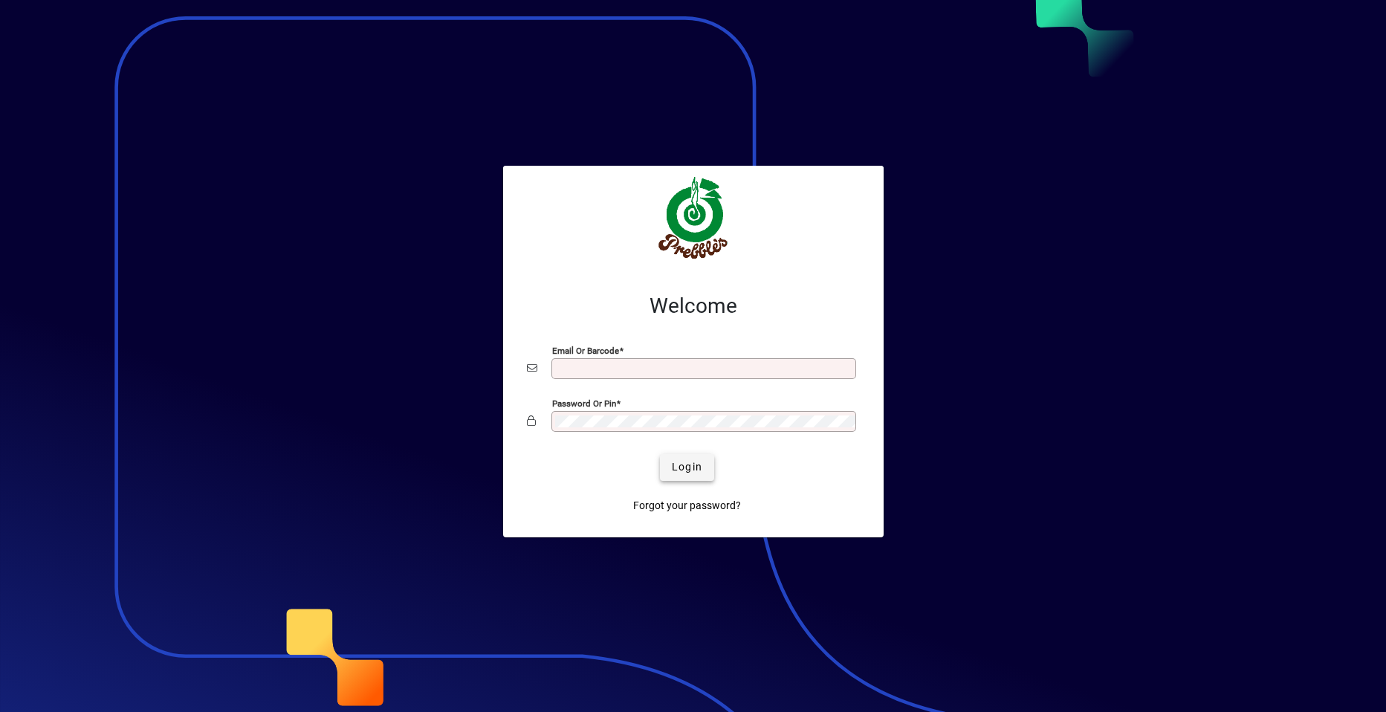
type input "**********"
click at [679, 469] on span "Login" at bounding box center [687, 467] width 30 height 16
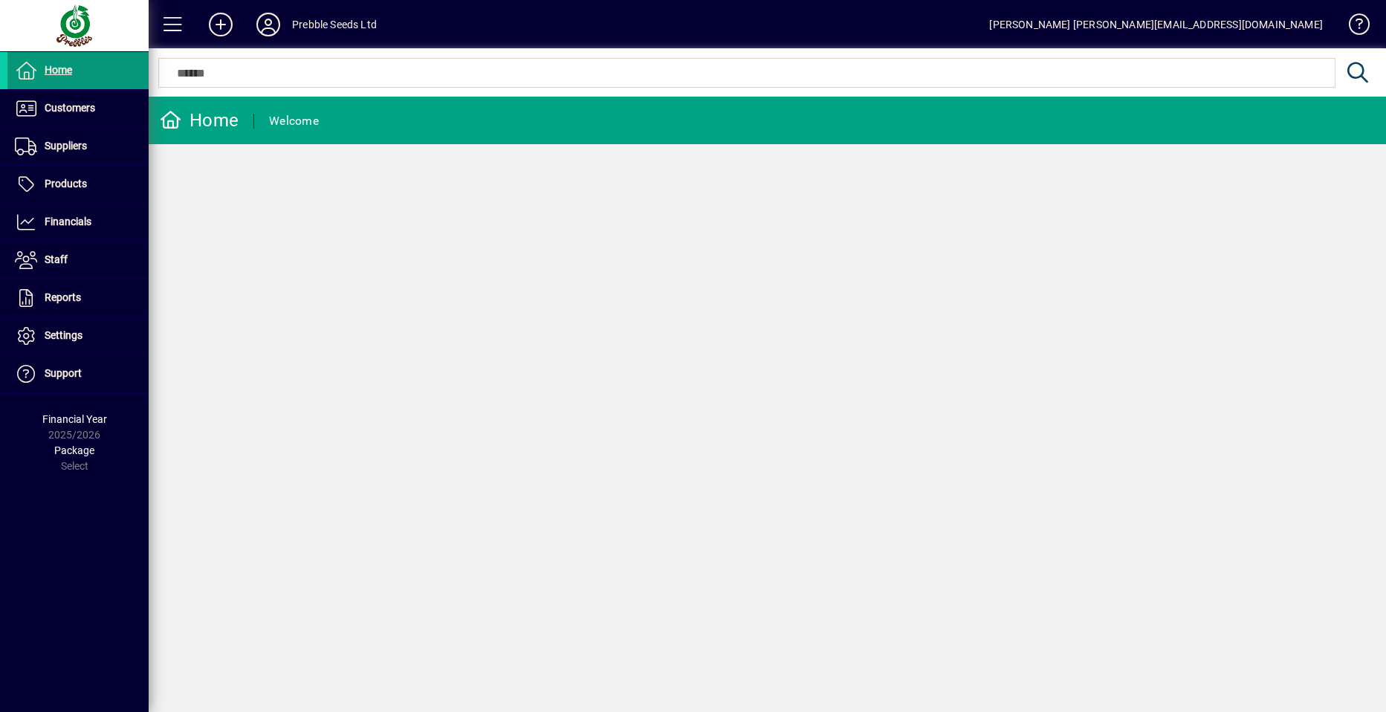
click at [85, 77] on span at bounding box center [77, 71] width 141 height 36
click at [82, 102] on span "Customers" at bounding box center [70, 108] width 51 height 12
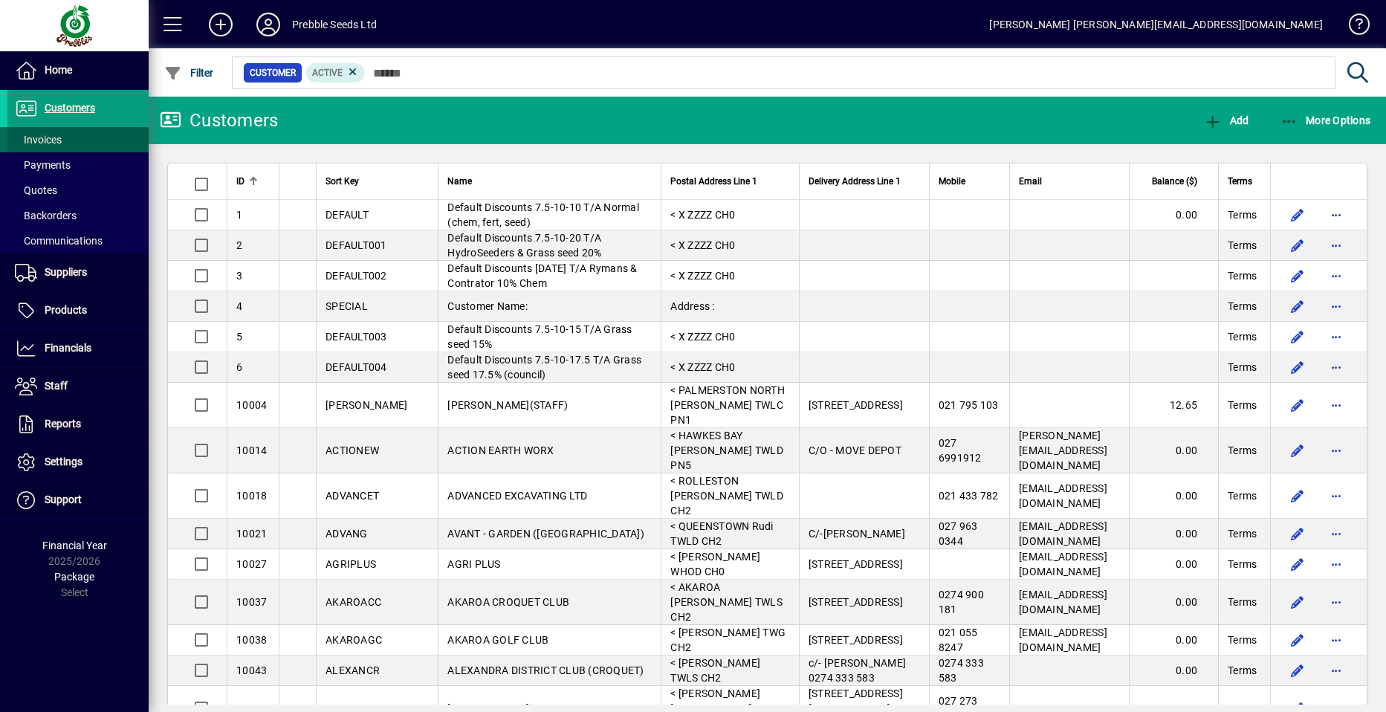
click at [80, 138] on span at bounding box center [77, 140] width 141 height 36
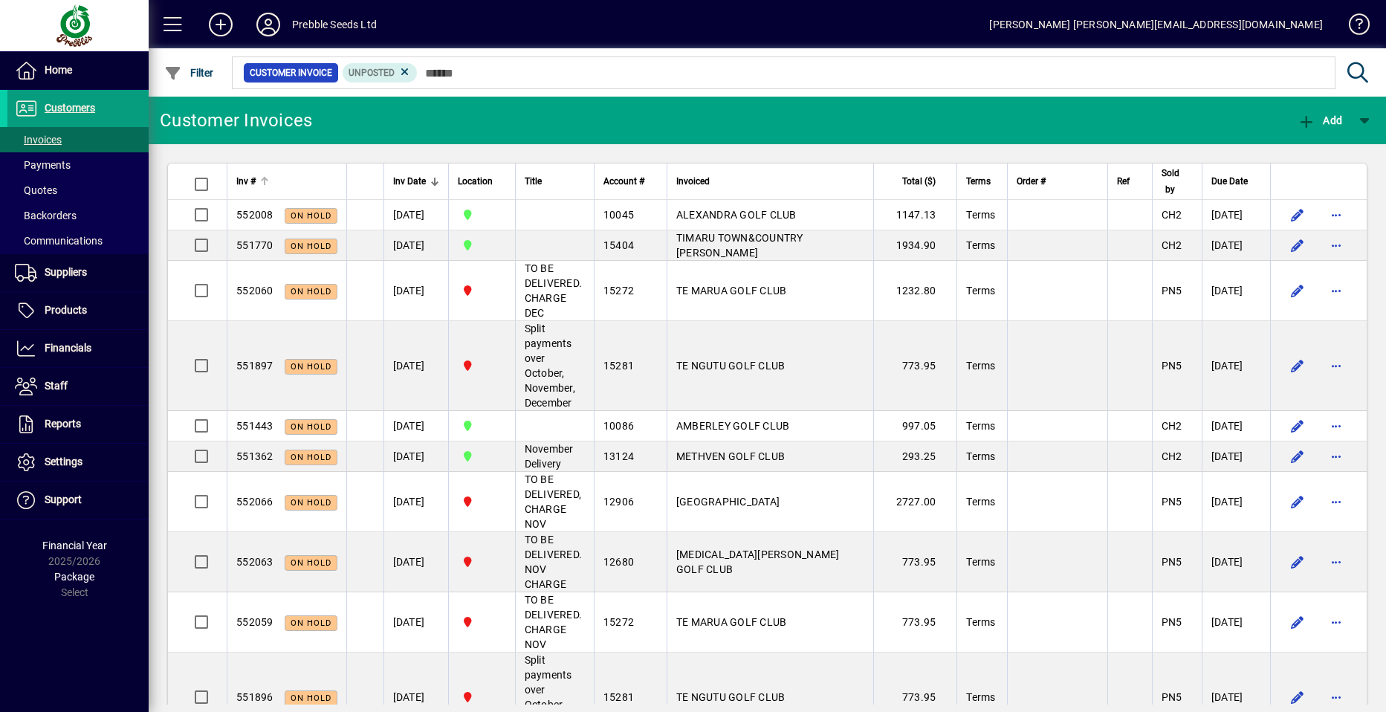
click at [253, 182] on span "Inv #" at bounding box center [245, 181] width 19 height 16
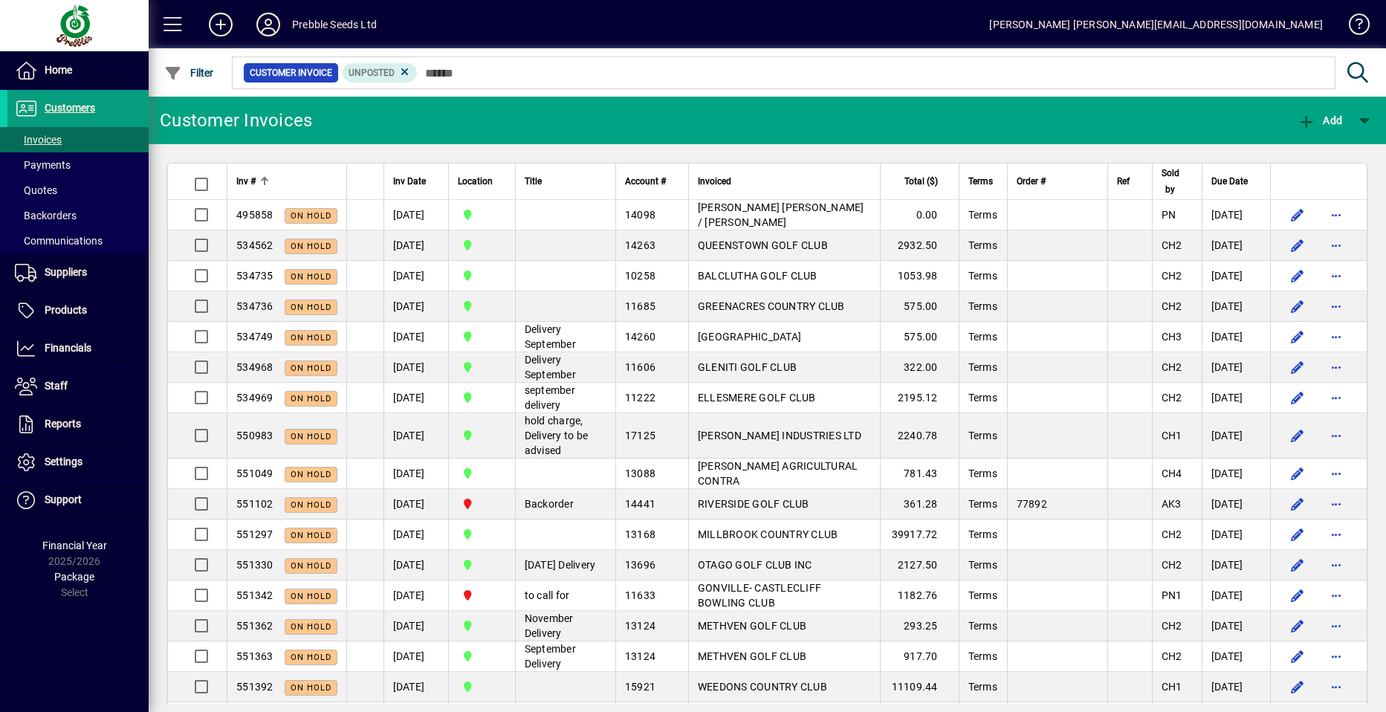
click at [253, 182] on span "Inv #" at bounding box center [245, 181] width 19 height 16
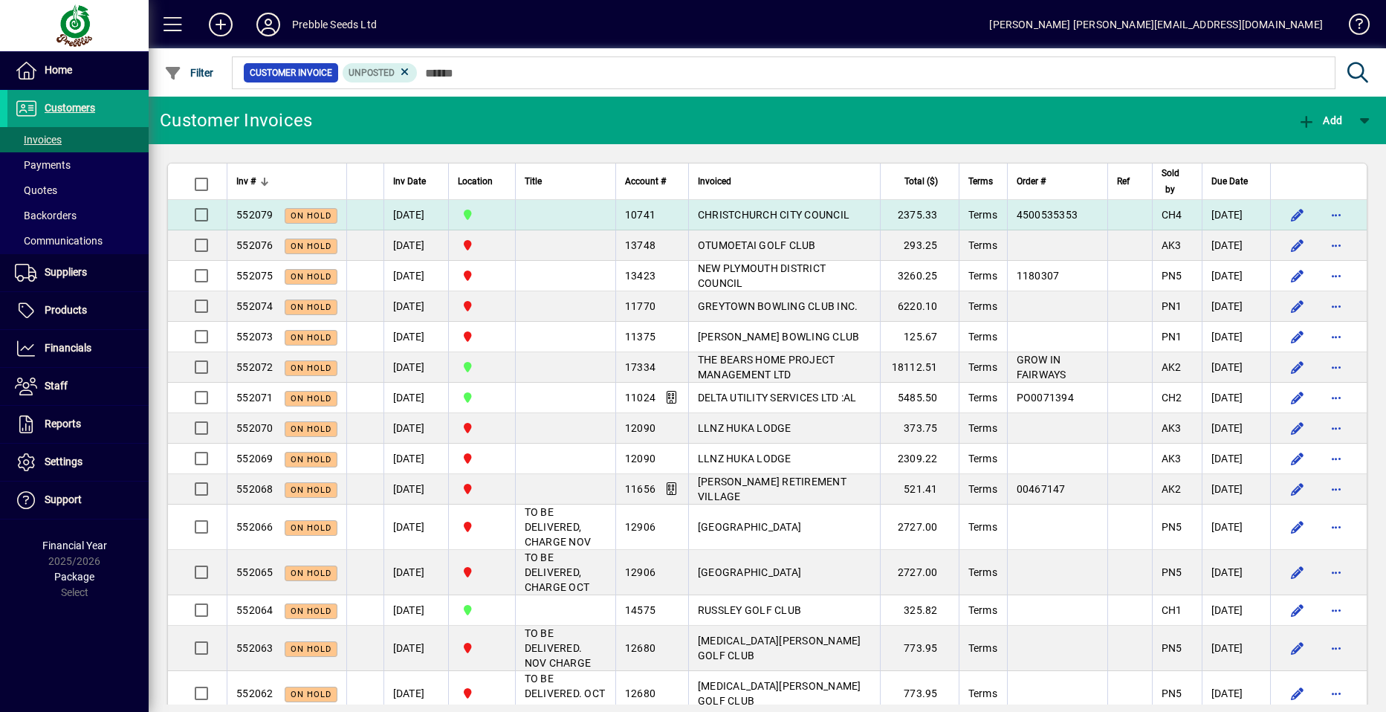
click at [754, 213] on span "CHRISTCHURCH CITY COUNCIL" at bounding box center [774, 215] width 152 height 12
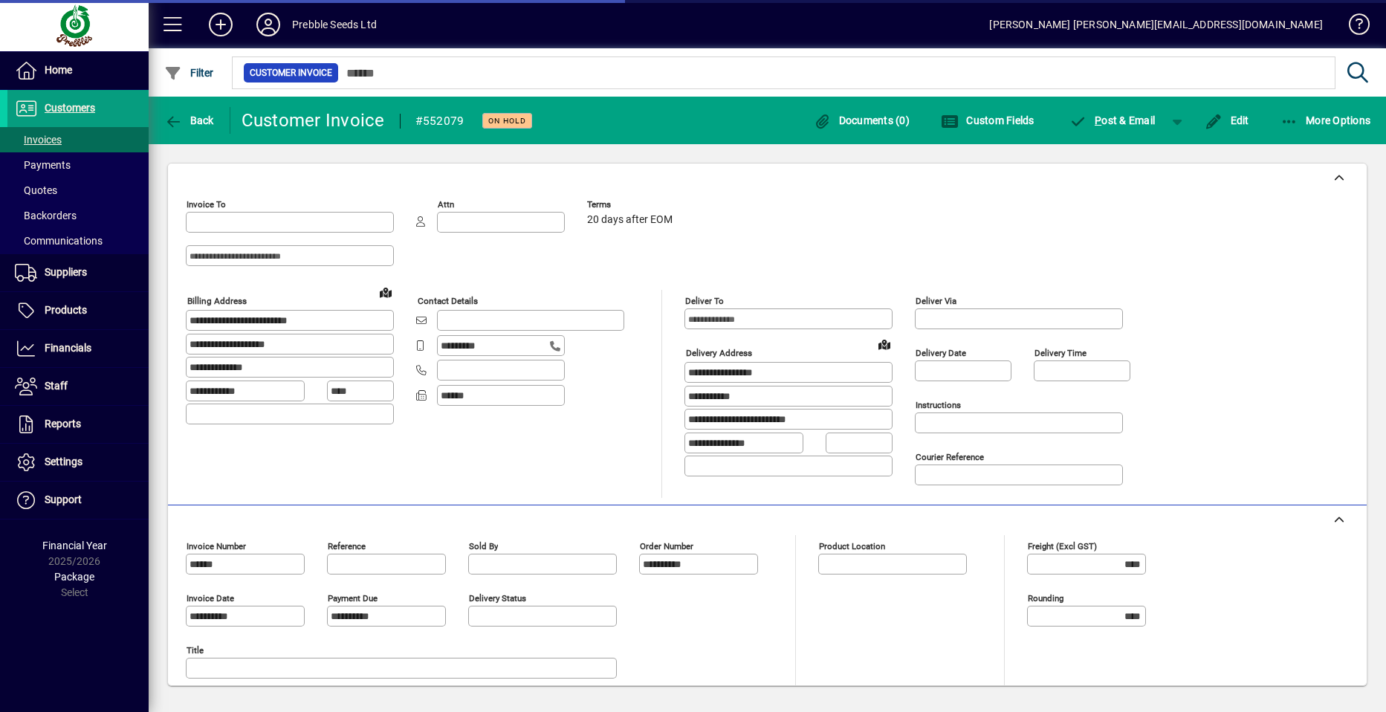
type input "**********"
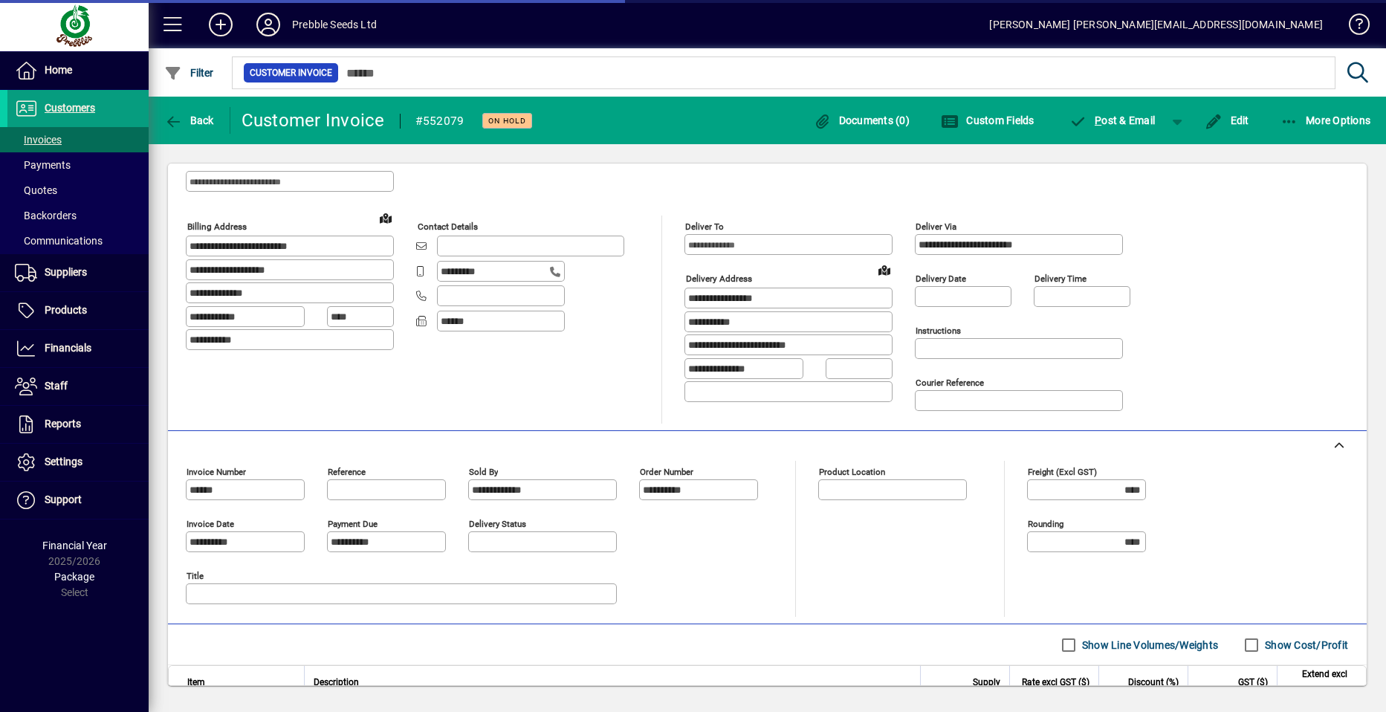
type input "**********"
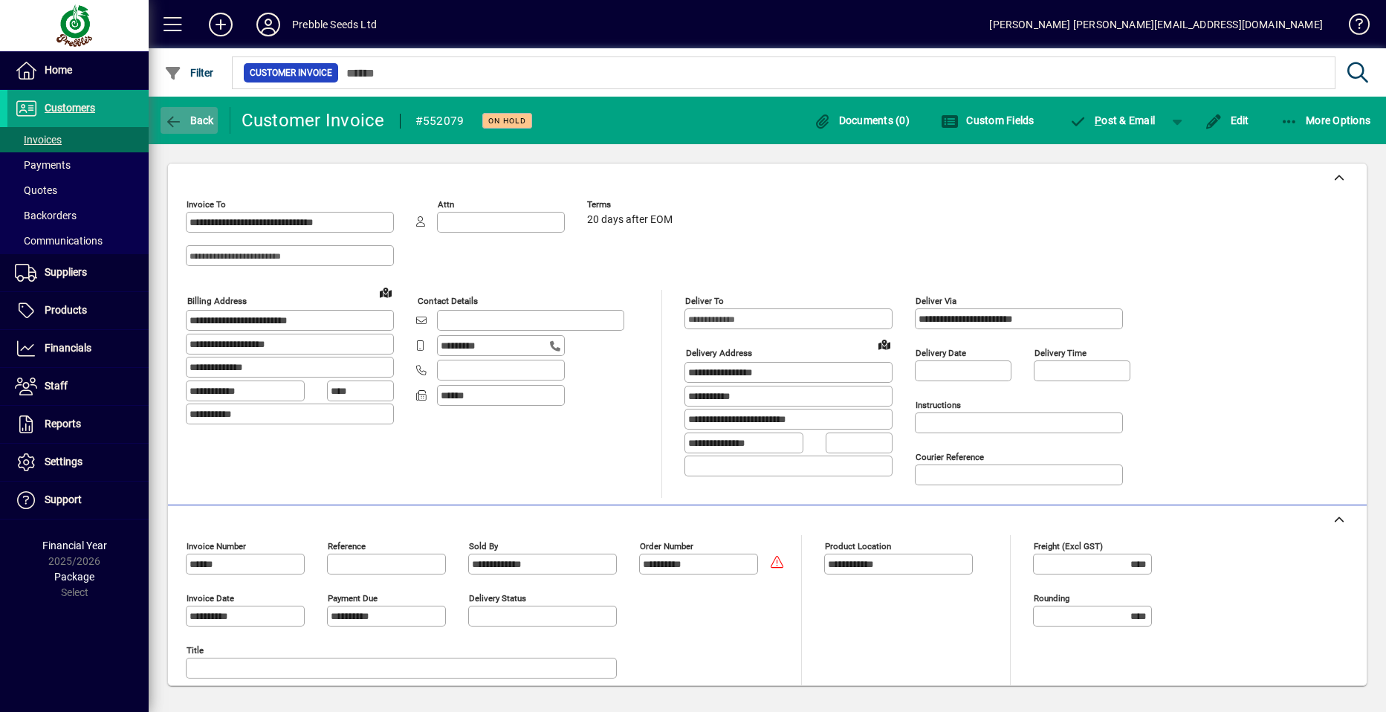
click at [203, 119] on span "Back" at bounding box center [189, 120] width 50 height 12
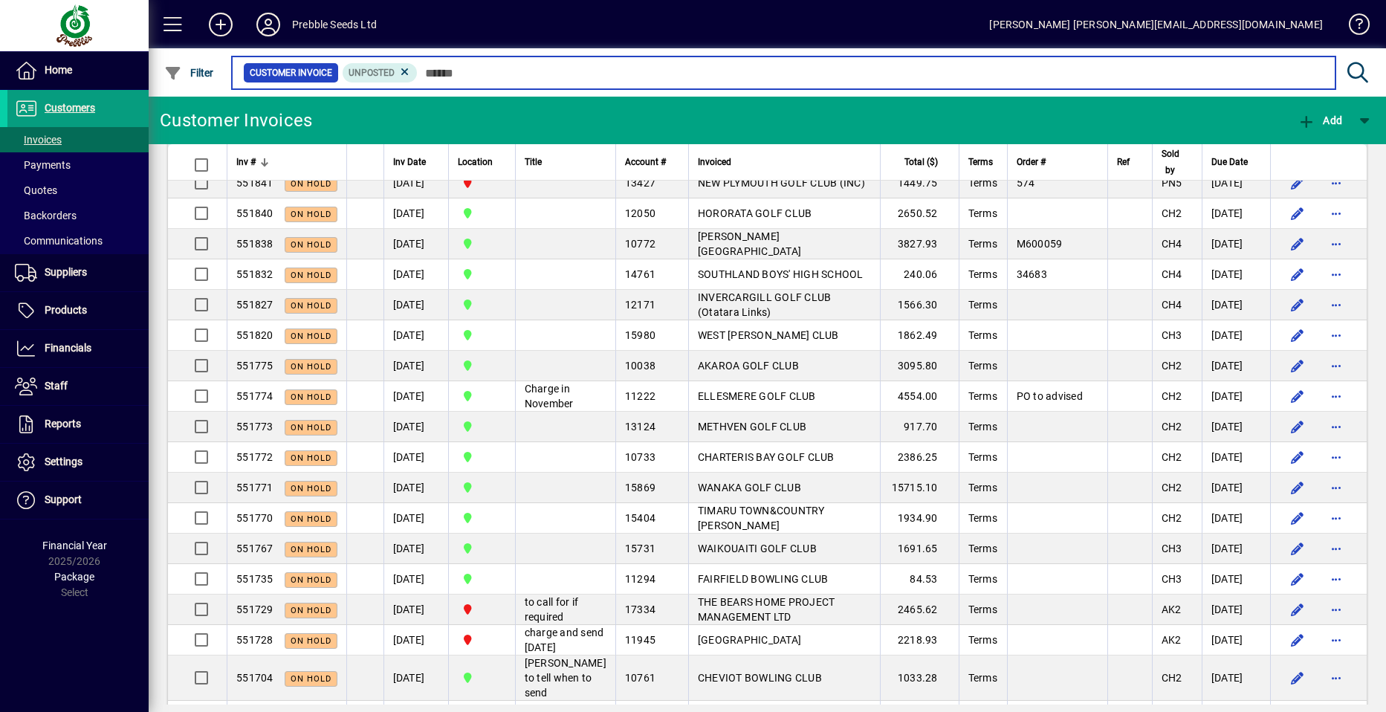
scroll to position [2452, 0]
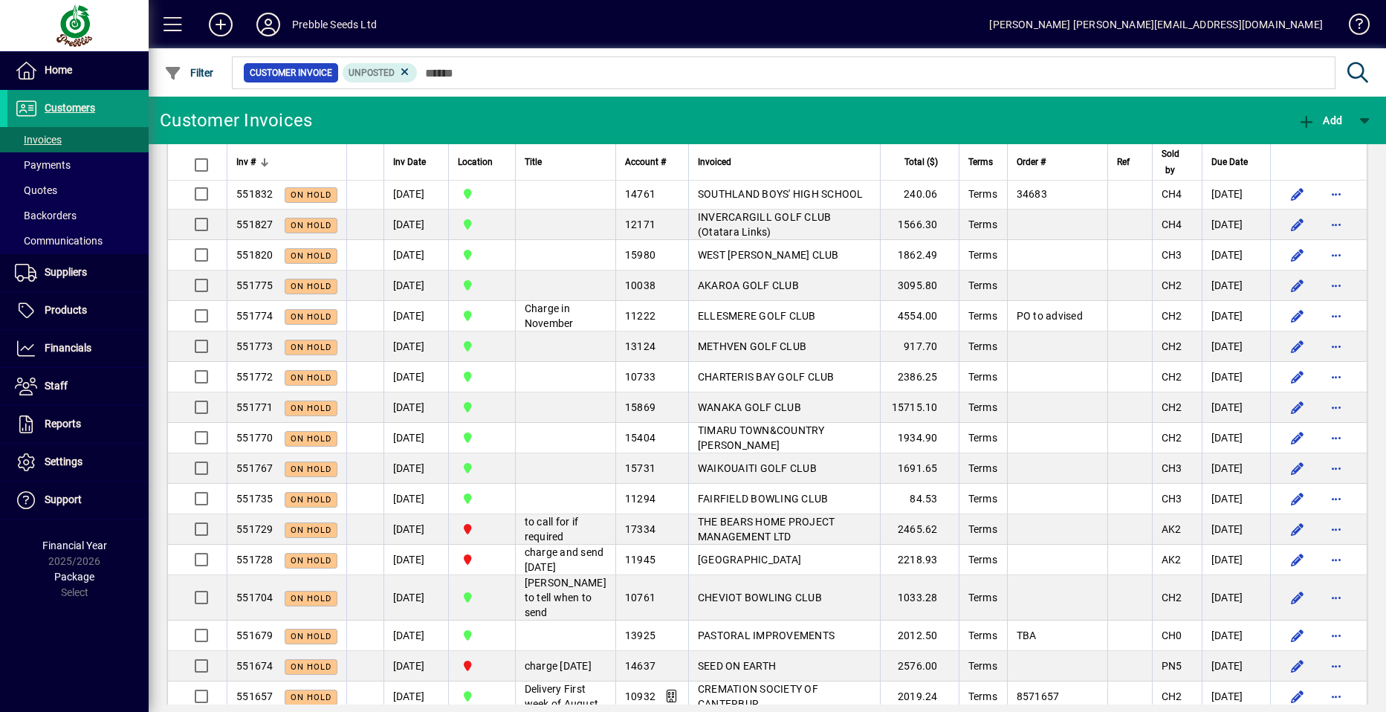
click at [120, 106] on span at bounding box center [77, 109] width 141 height 36
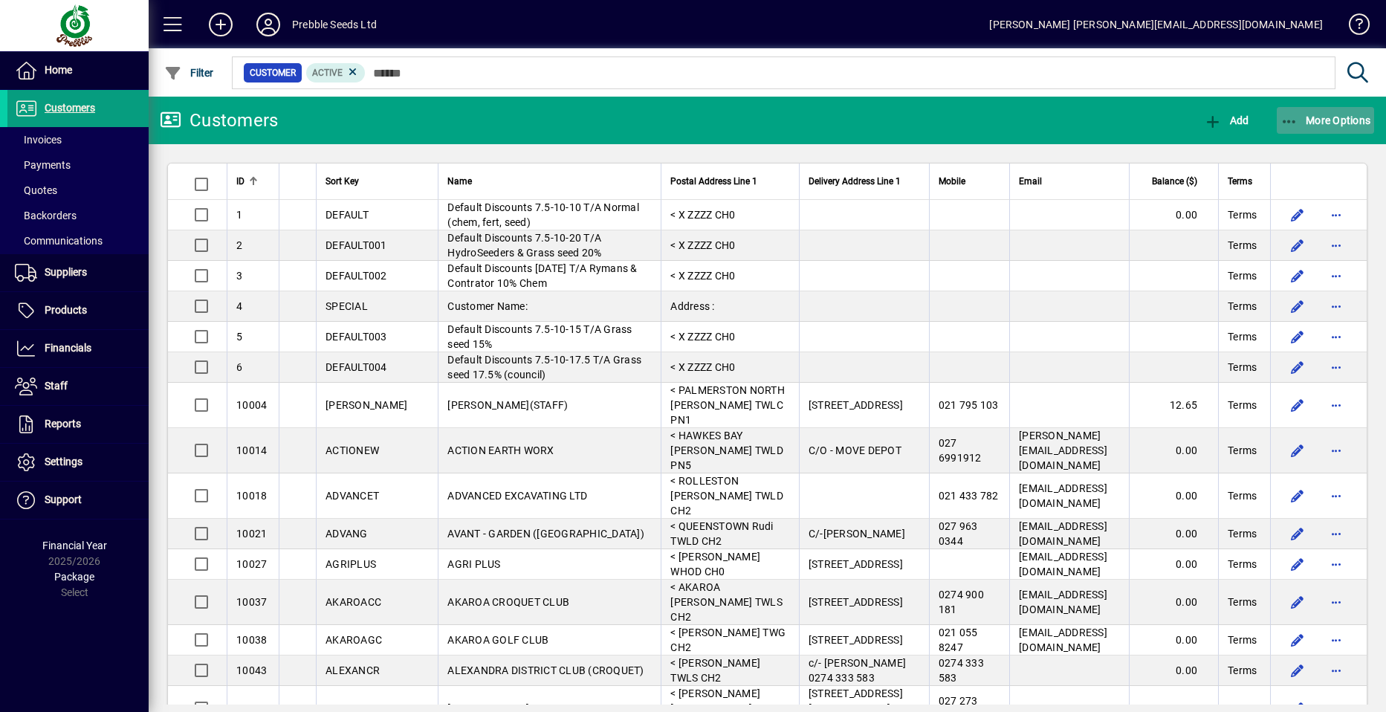
click at [1324, 116] on span "More Options" at bounding box center [1325, 120] width 91 height 12
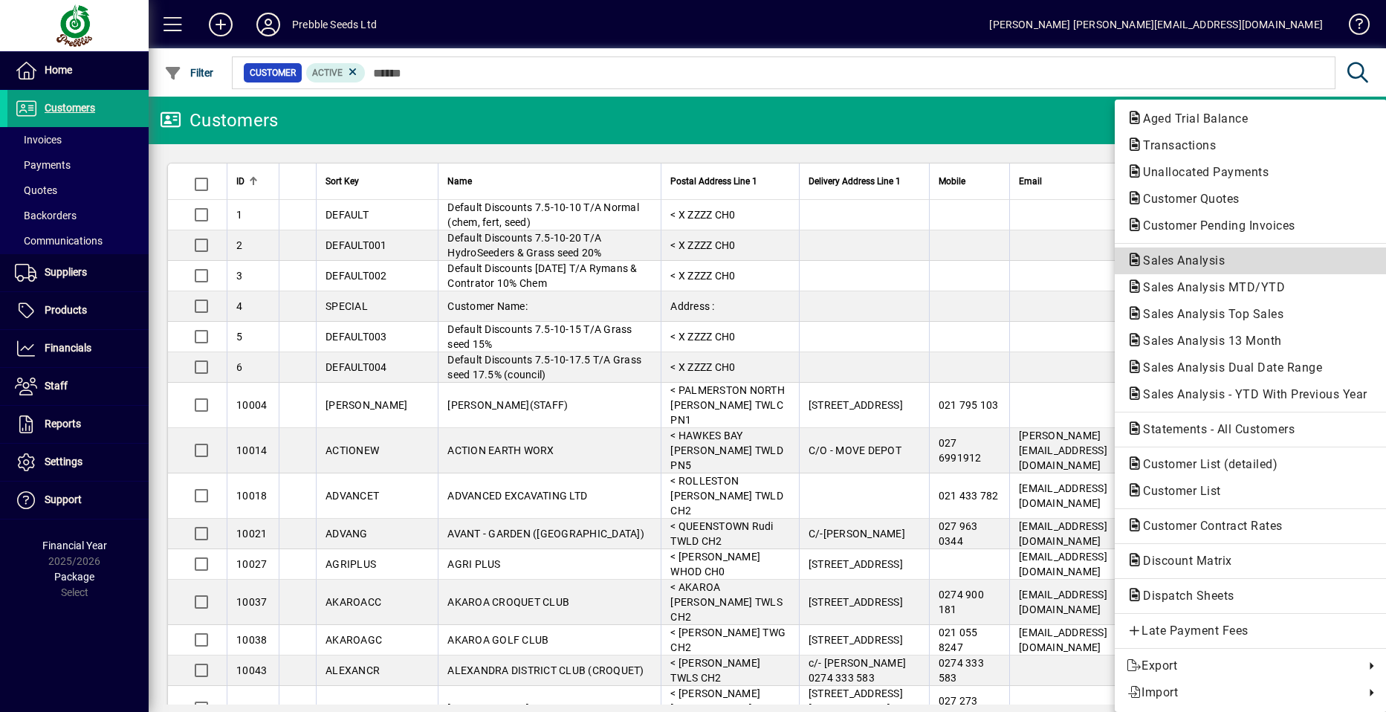
click at [1176, 261] on span "Sales Analysis" at bounding box center [1180, 260] width 106 height 14
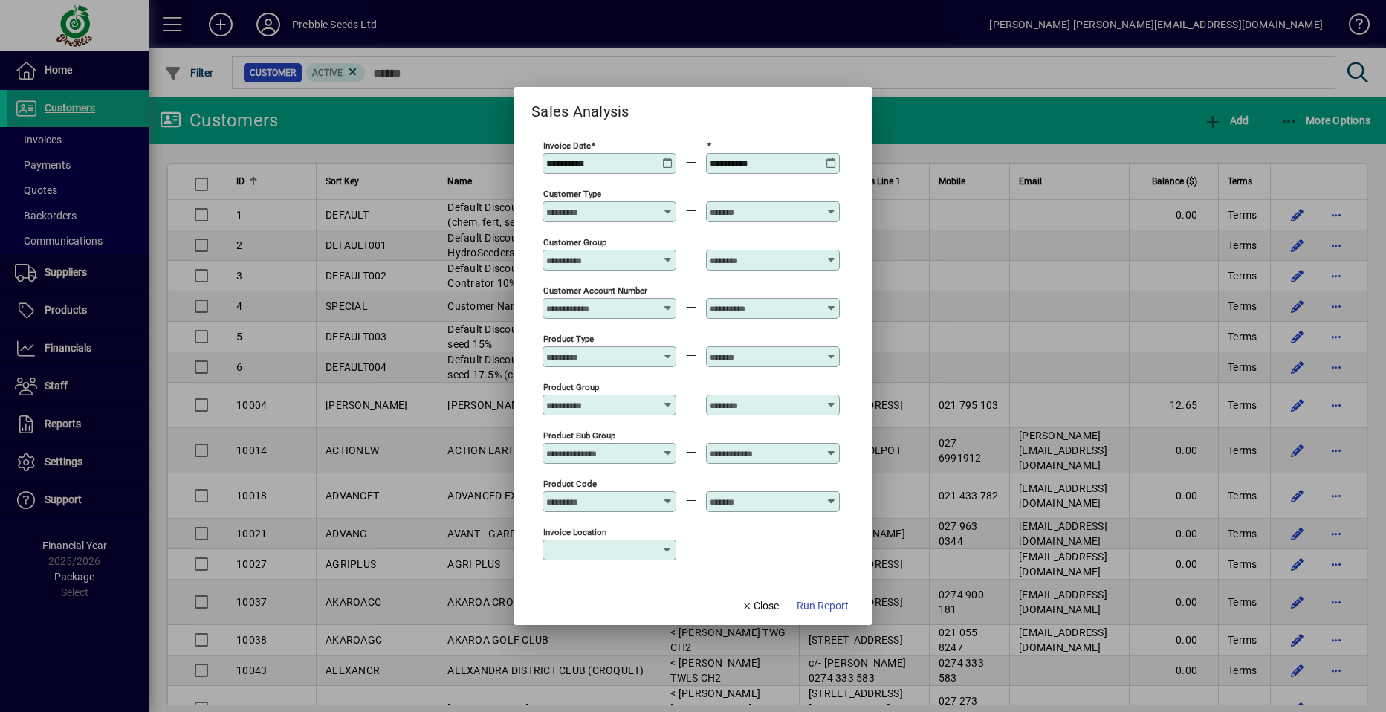
type input "**********"
click at [829, 447] on icon at bounding box center [831, 447] width 11 height 0
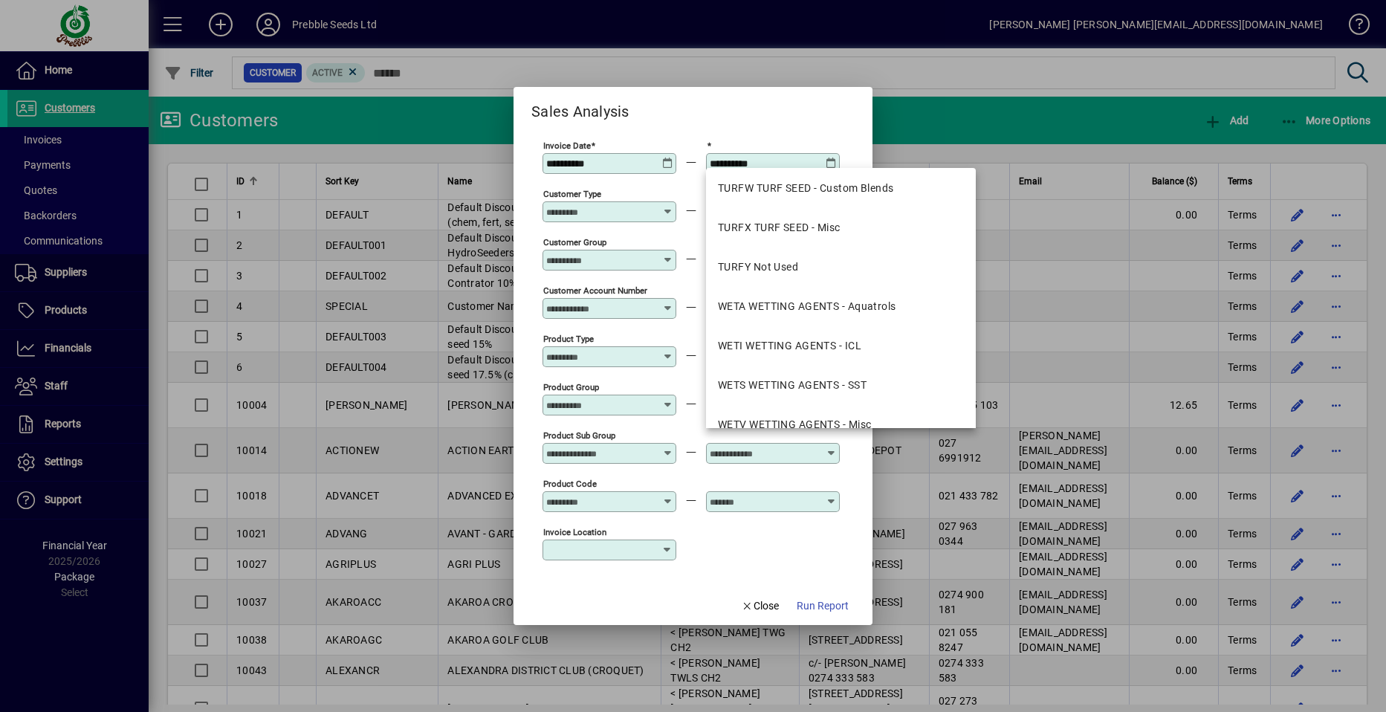
scroll to position [2675, 0]
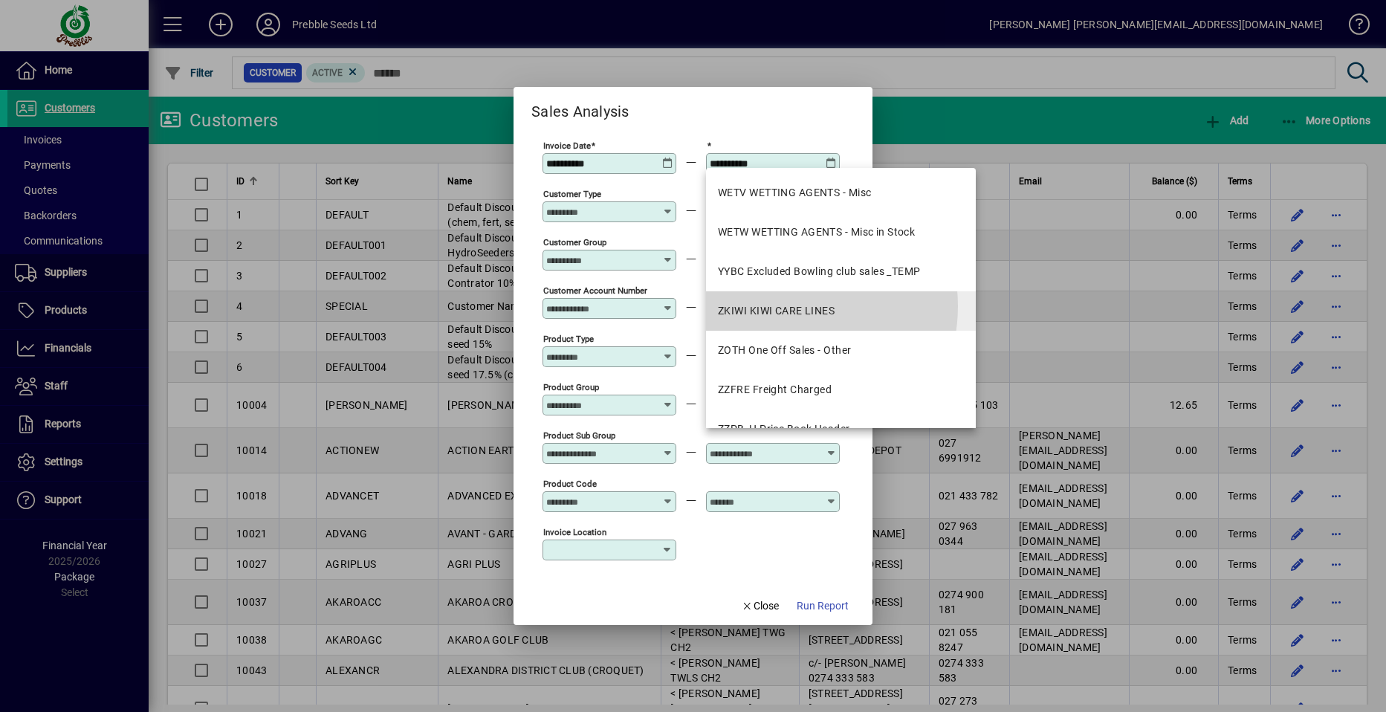
click at [780, 306] on div "ZKIWI KIWI CARE LINES" at bounding box center [776, 311] width 117 height 16
type input "**********"
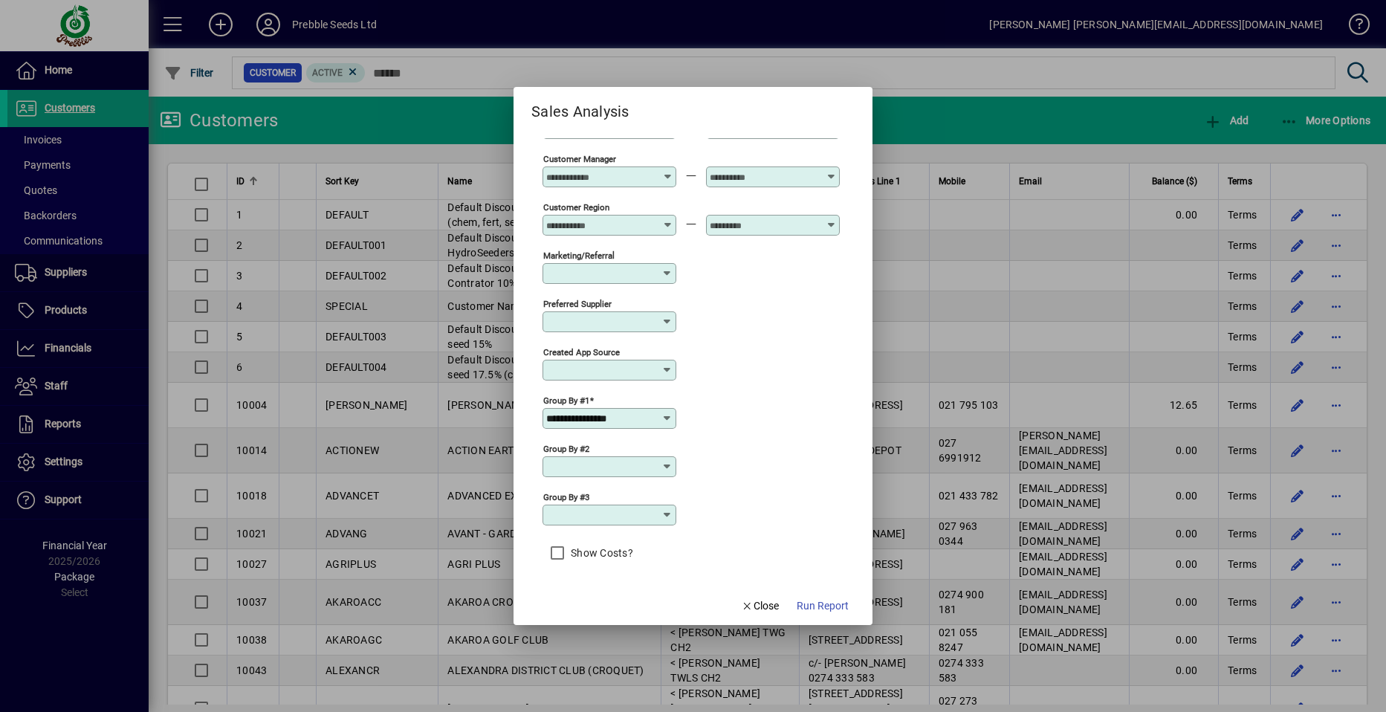
scroll to position [0, 0]
click at [667, 412] on icon at bounding box center [667, 418] width 12 height 12
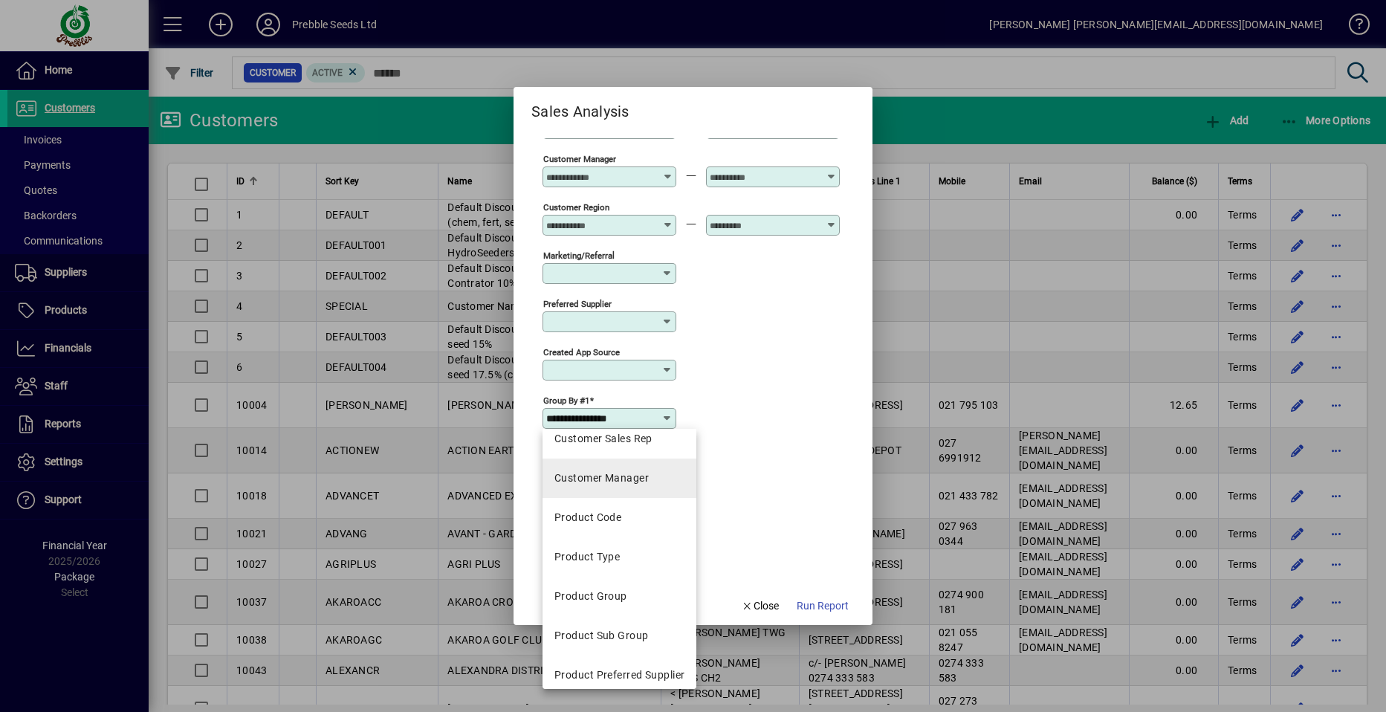
scroll to position [372, 0]
click at [604, 636] on div "Product Sub Group" at bounding box center [601, 634] width 94 height 16
type input "**********"
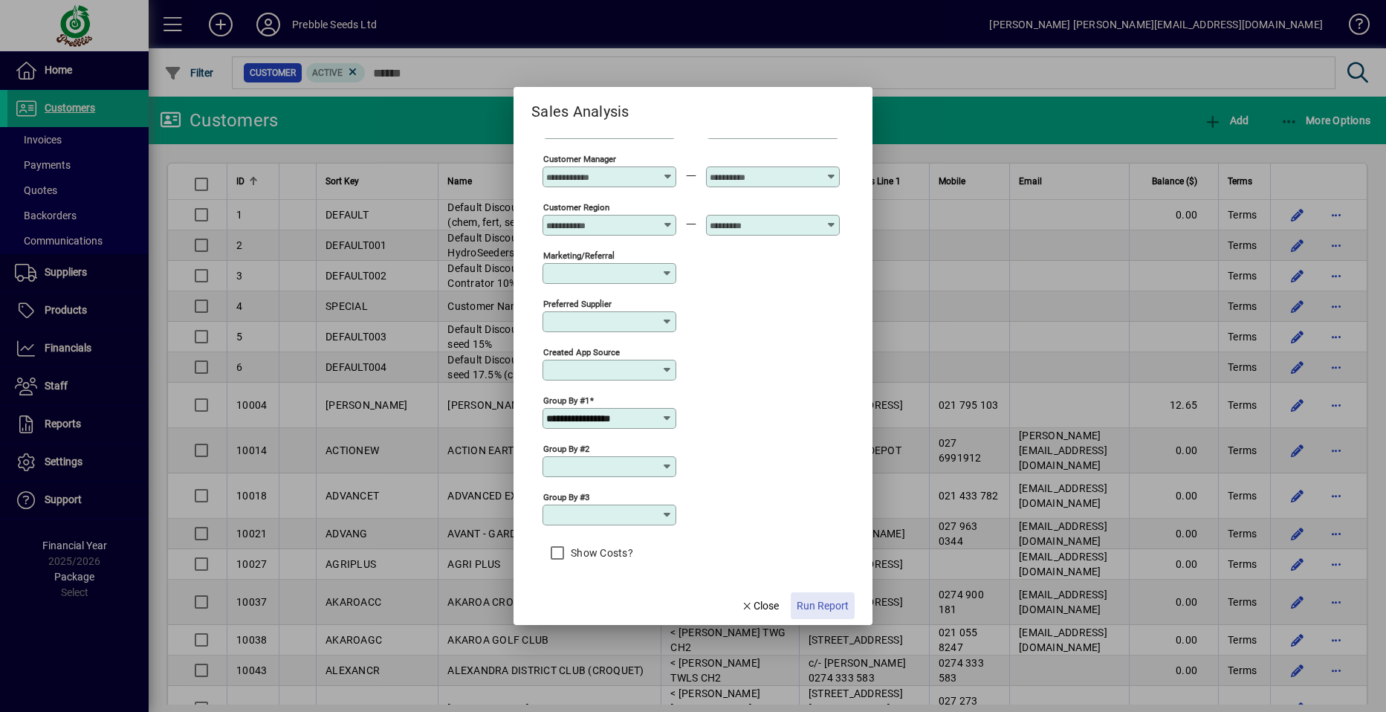
click at [820, 603] on span "Run Report" at bounding box center [823, 606] width 52 height 16
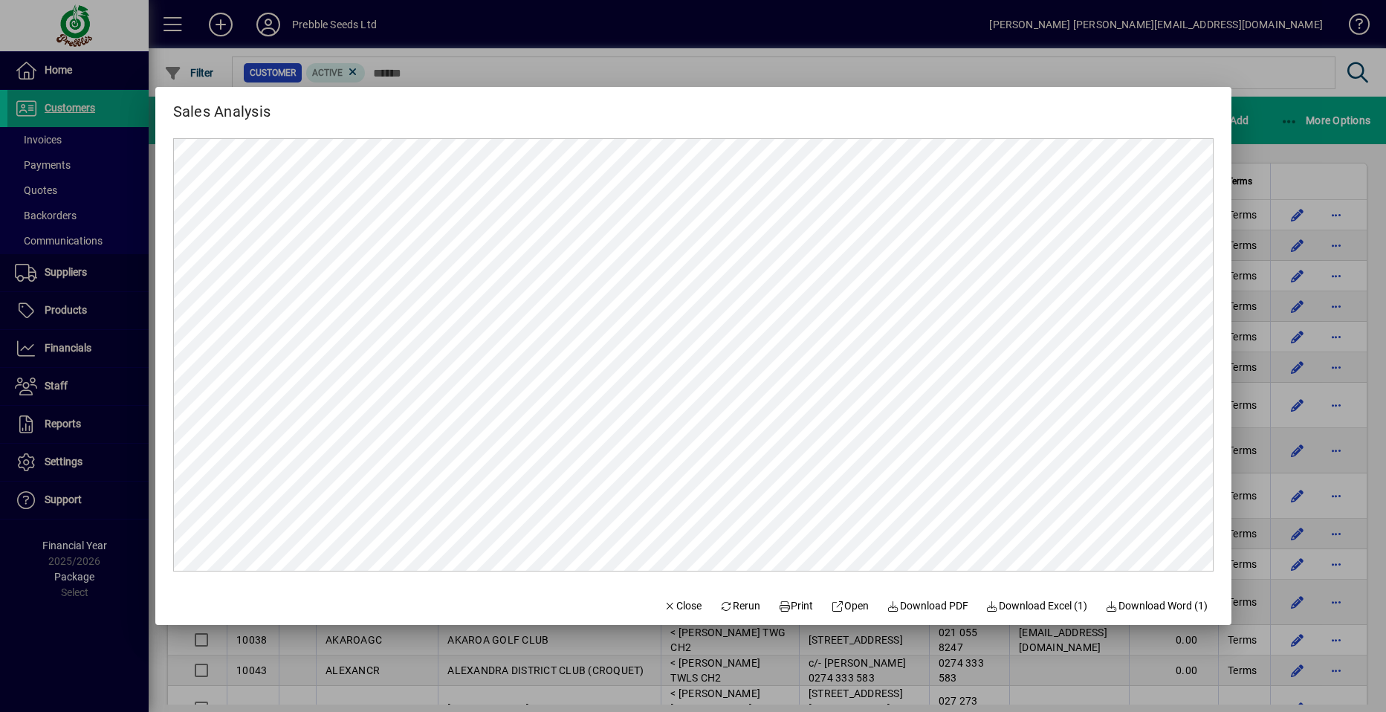
scroll to position [0, 0]
click at [672, 605] on span "Close" at bounding box center [683, 606] width 39 height 16
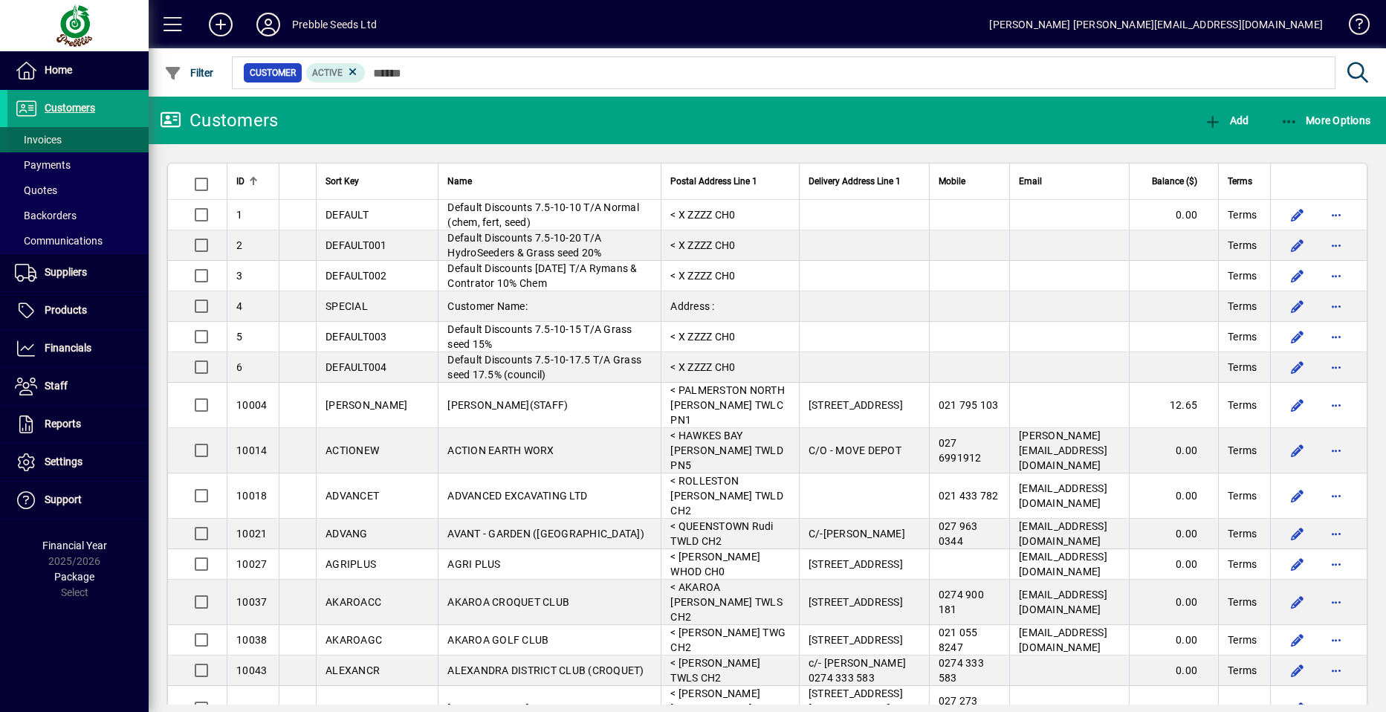
click at [51, 139] on span "Invoices" at bounding box center [38, 140] width 47 height 12
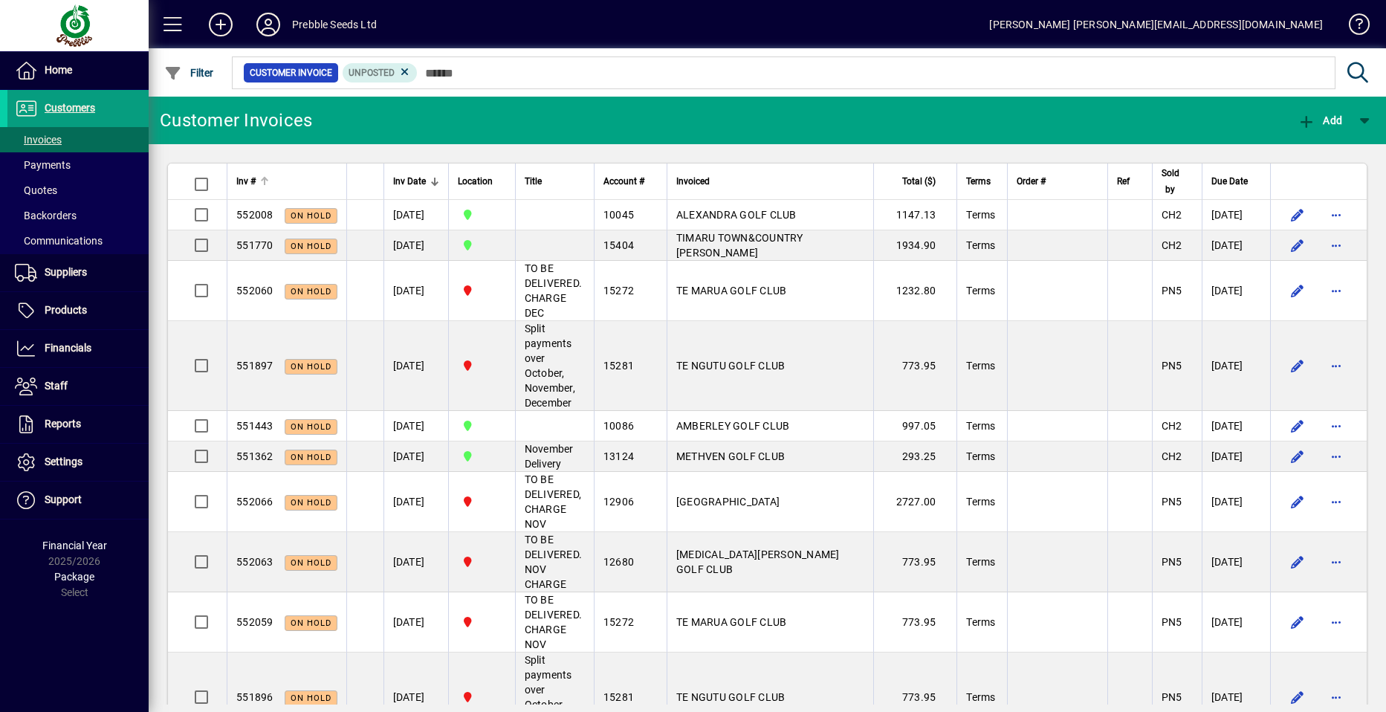
click at [236, 178] on span "Inv #" at bounding box center [245, 181] width 19 height 16
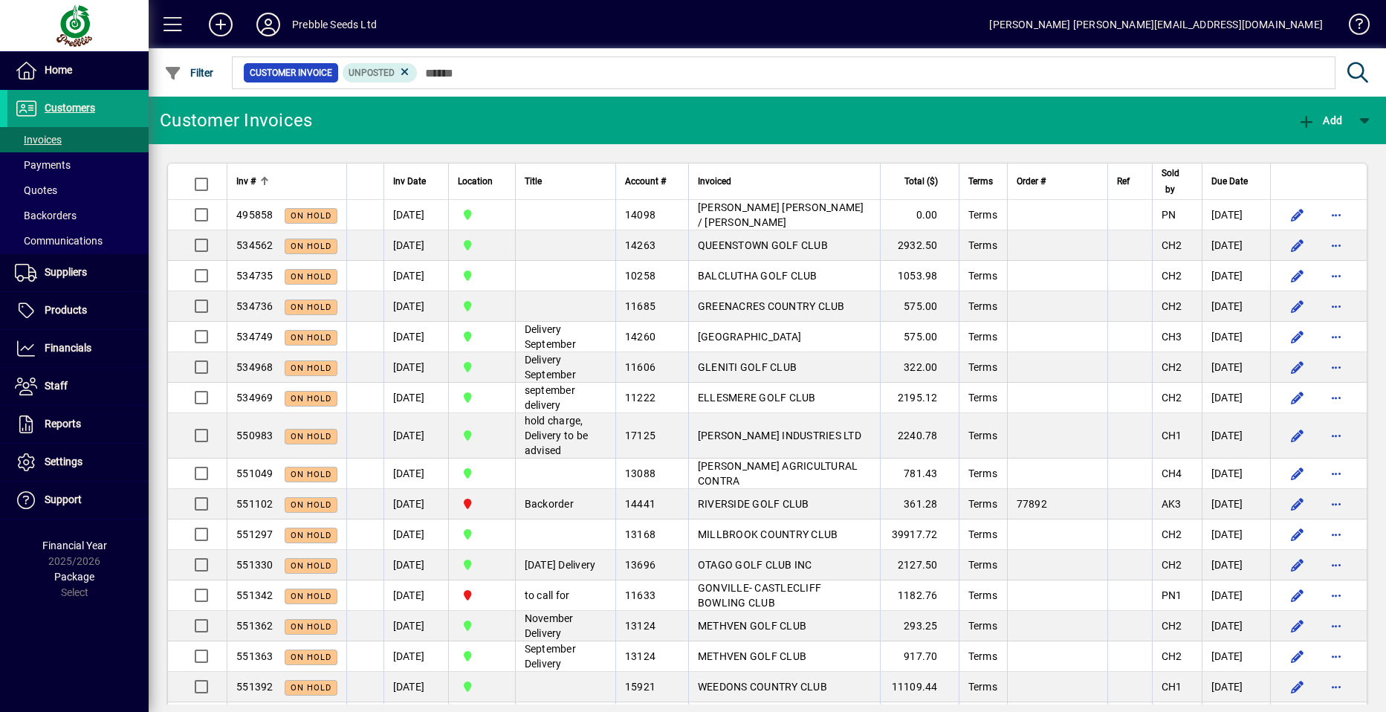
click at [236, 178] on span "Inv #" at bounding box center [245, 181] width 19 height 16
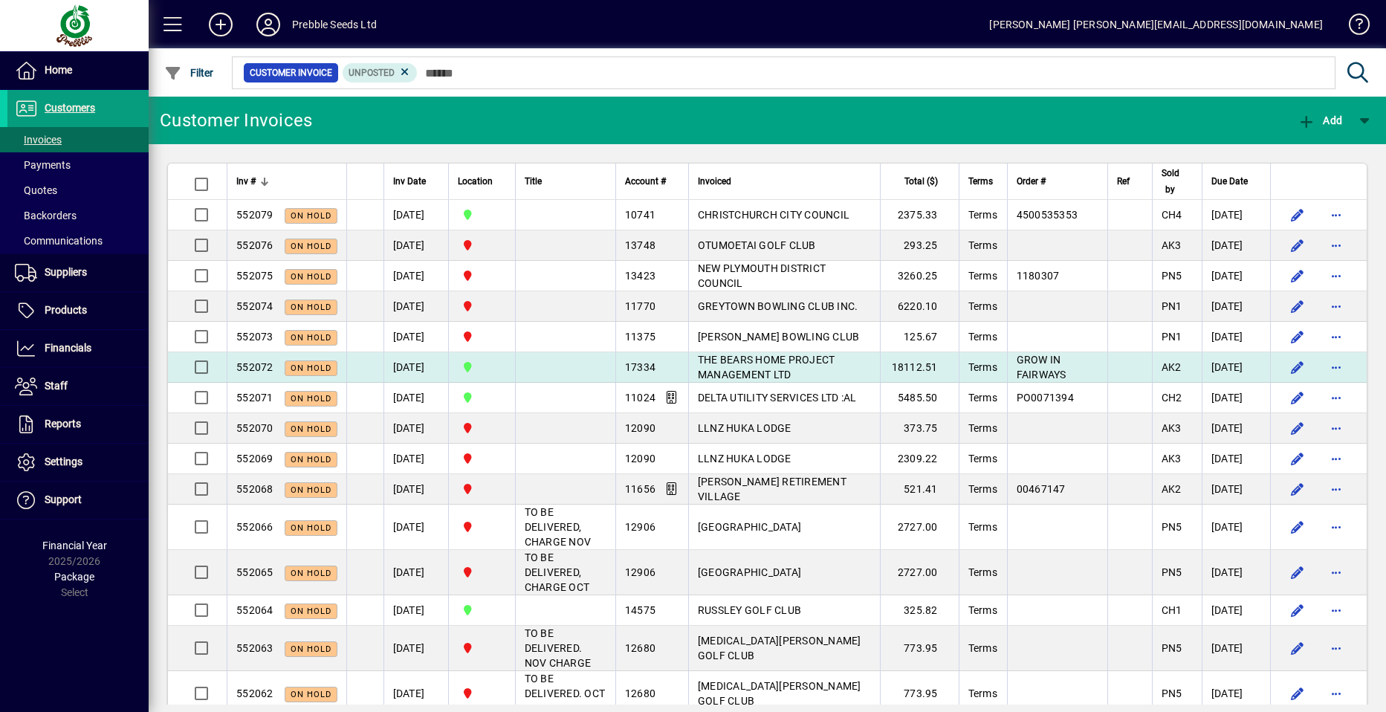
click at [741, 360] on span "THE BEARS HOME PROJECT MANAGEMENT LTD" at bounding box center [766, 367] width 137 height 27
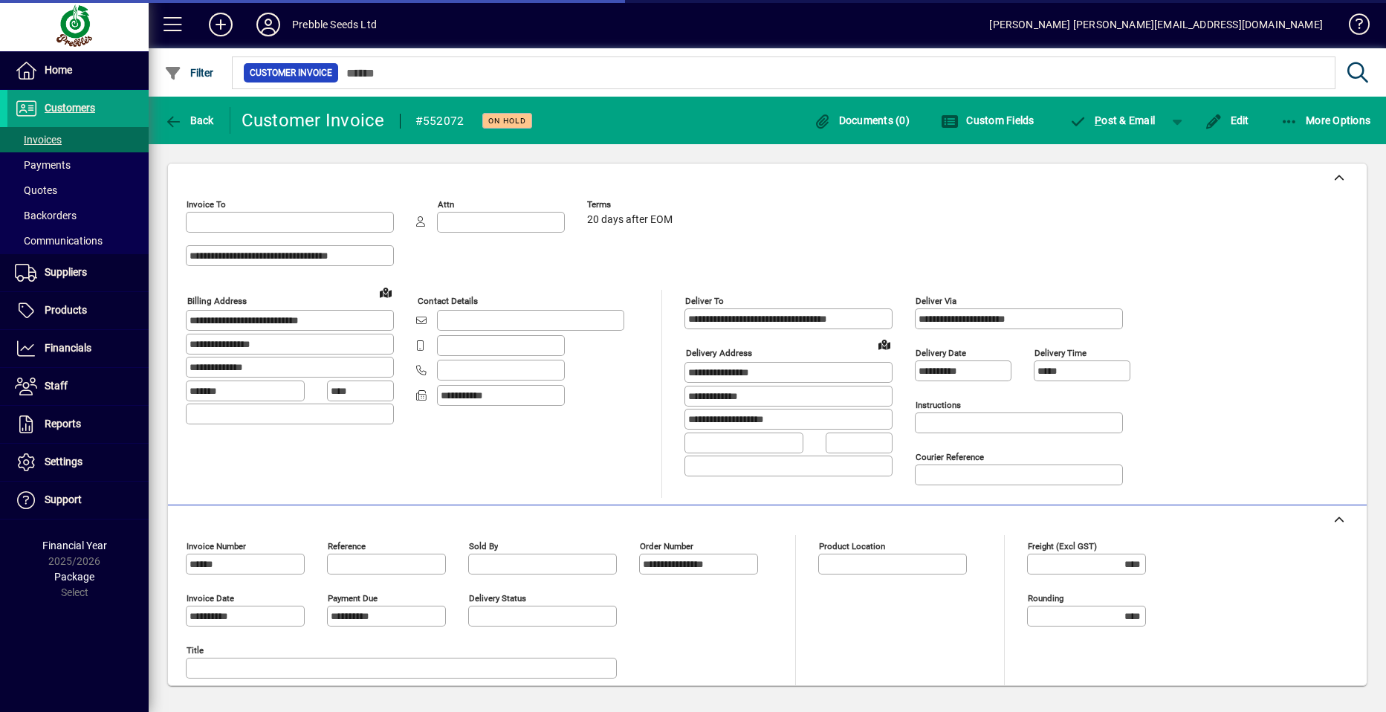
type input "**********"
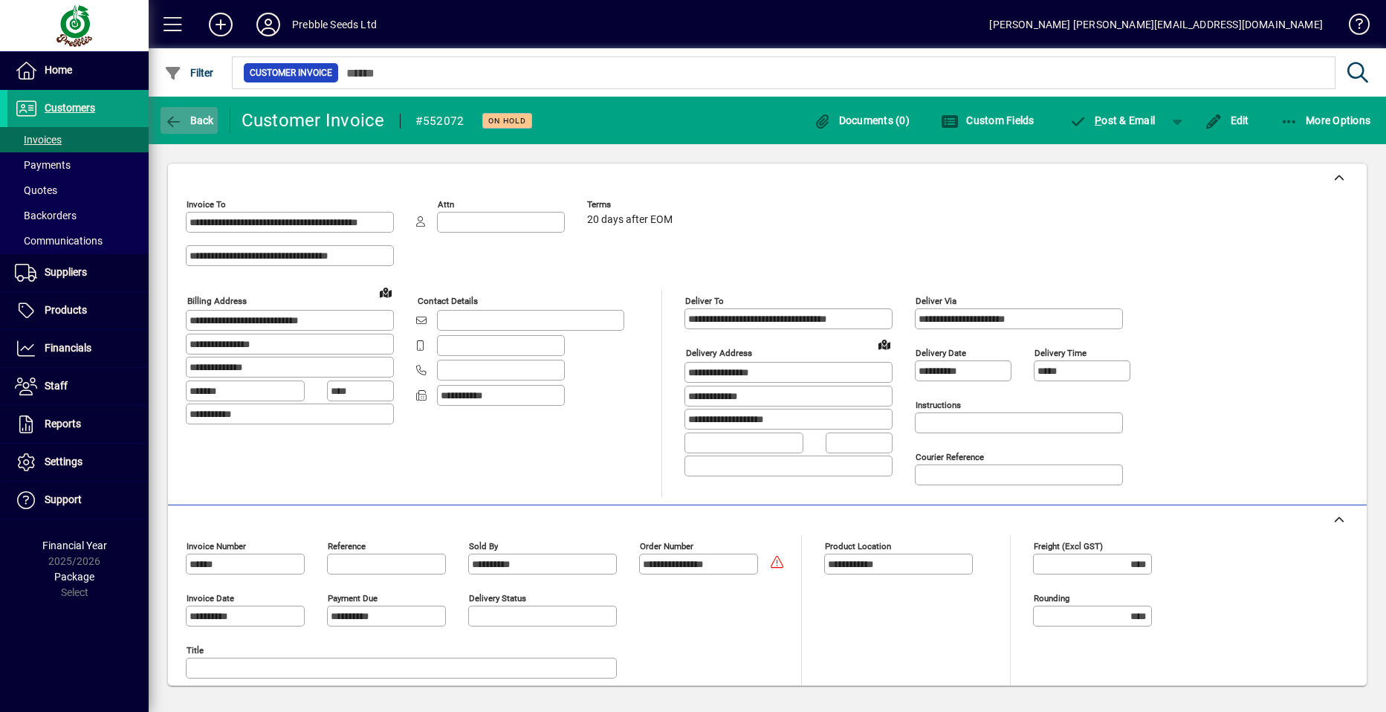
click at [191, 114] on span "Back" at bounding box center [189, 120] width 50 height 12
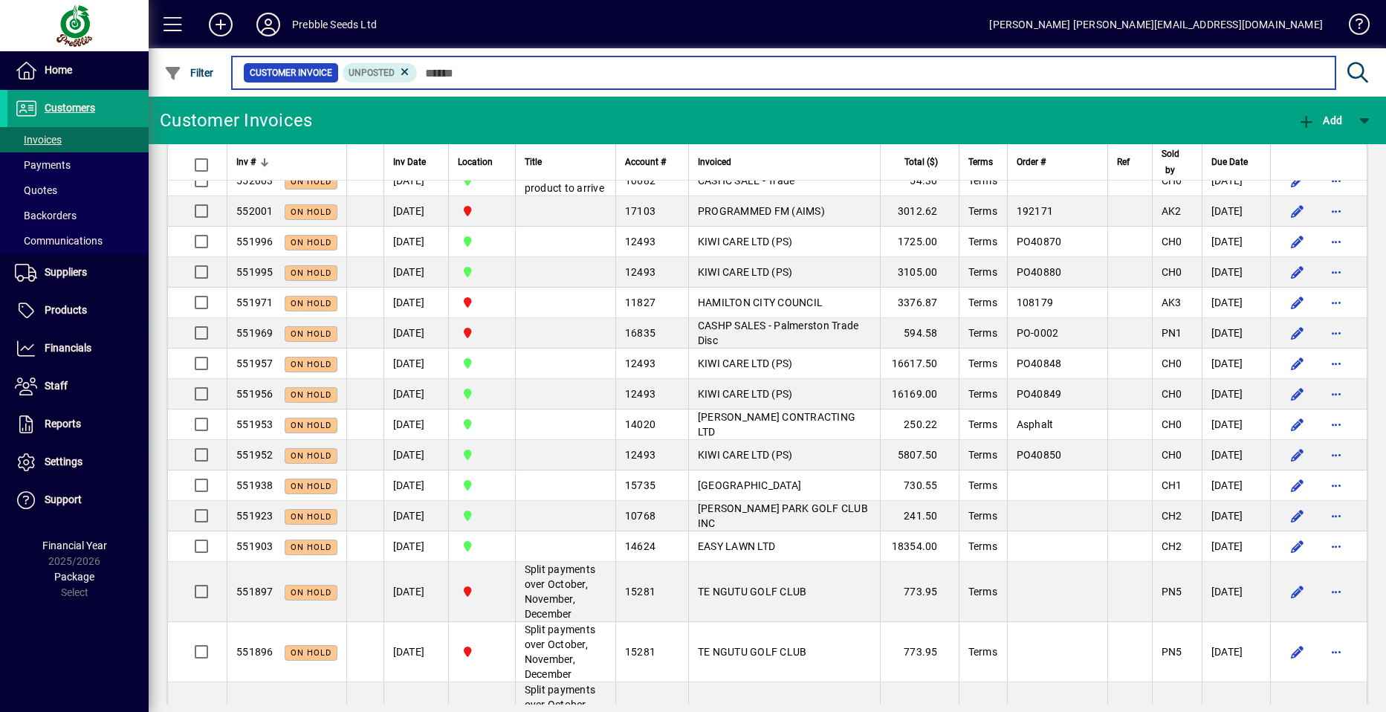
scroll to position [1399, 0]
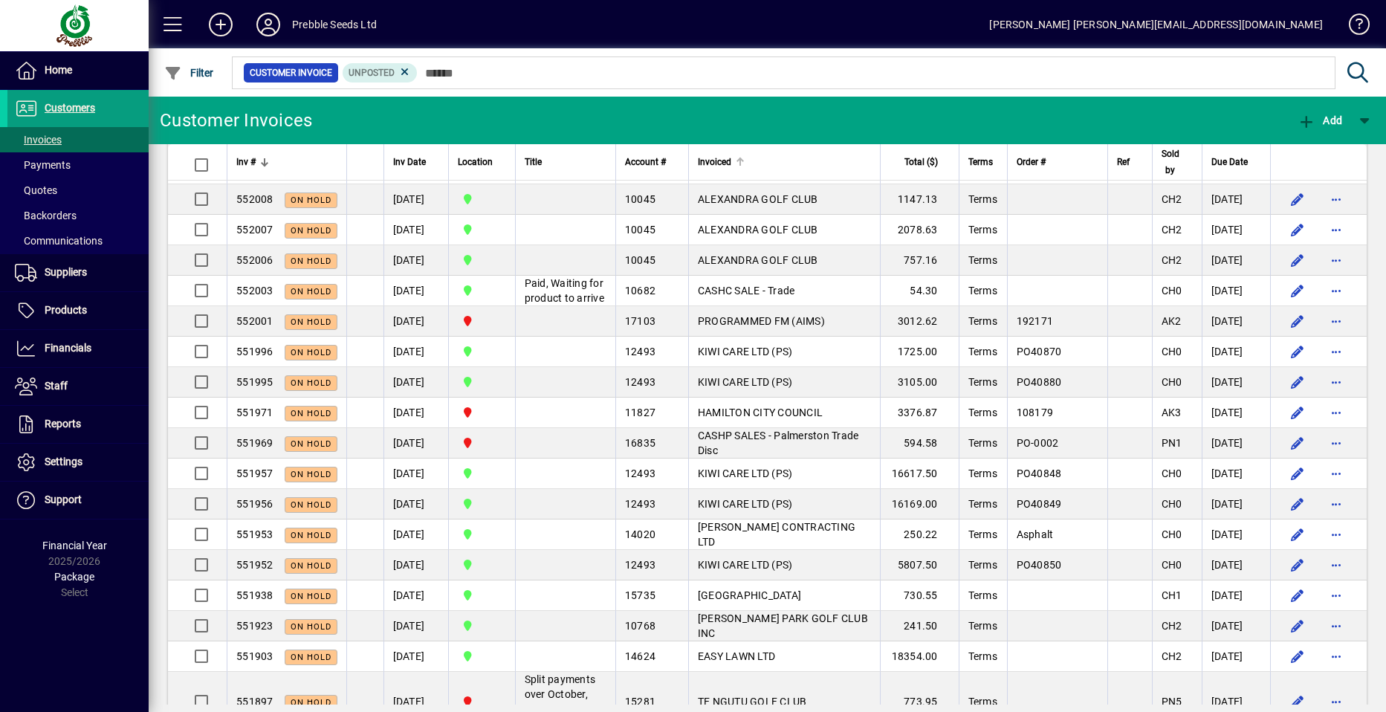
click at [708, 161] on span "Invoiced" at bounding box center [714, 162] width 33 height 16
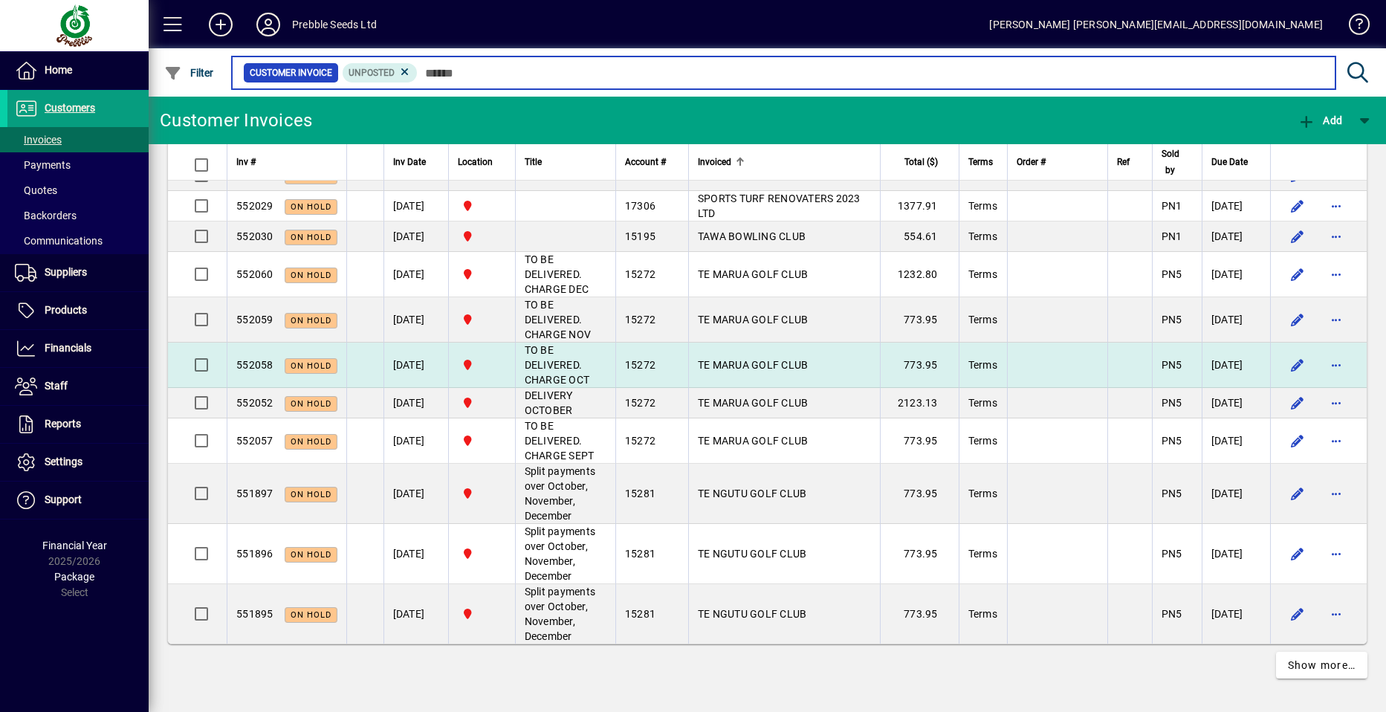
scroll to position [3197, 0]
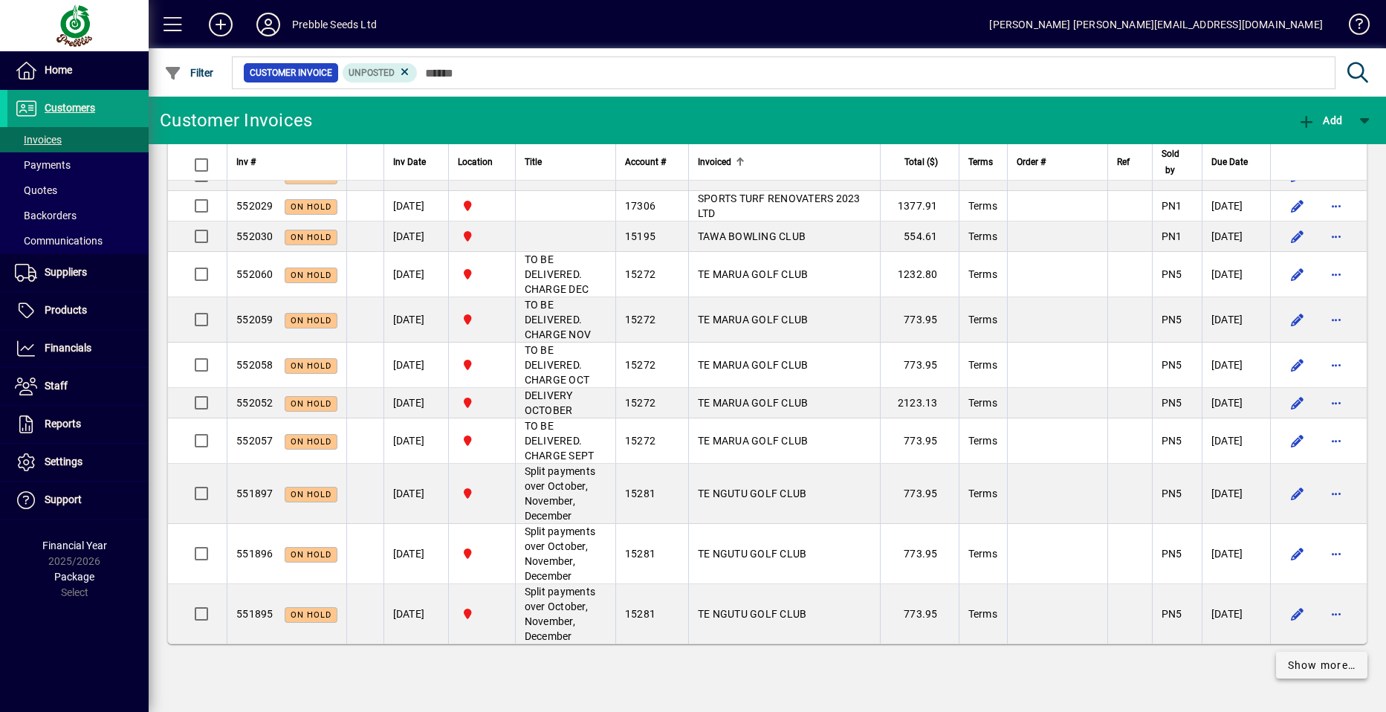
click at [1288, 665] on span "Show more…" at bounding box center [1322, 666] width 68 height 16
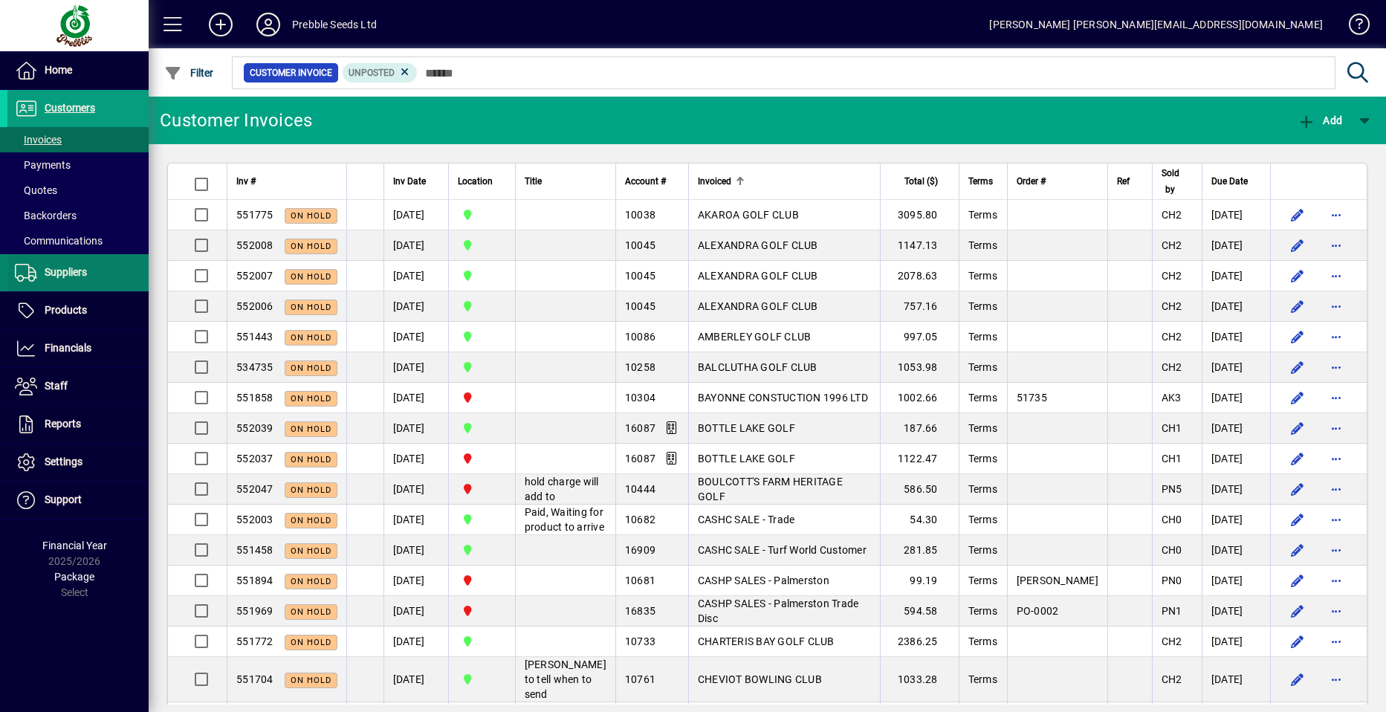
click at [77, 269] on span "Suppliers" at bounding box center [66, 272] width 42 height 12
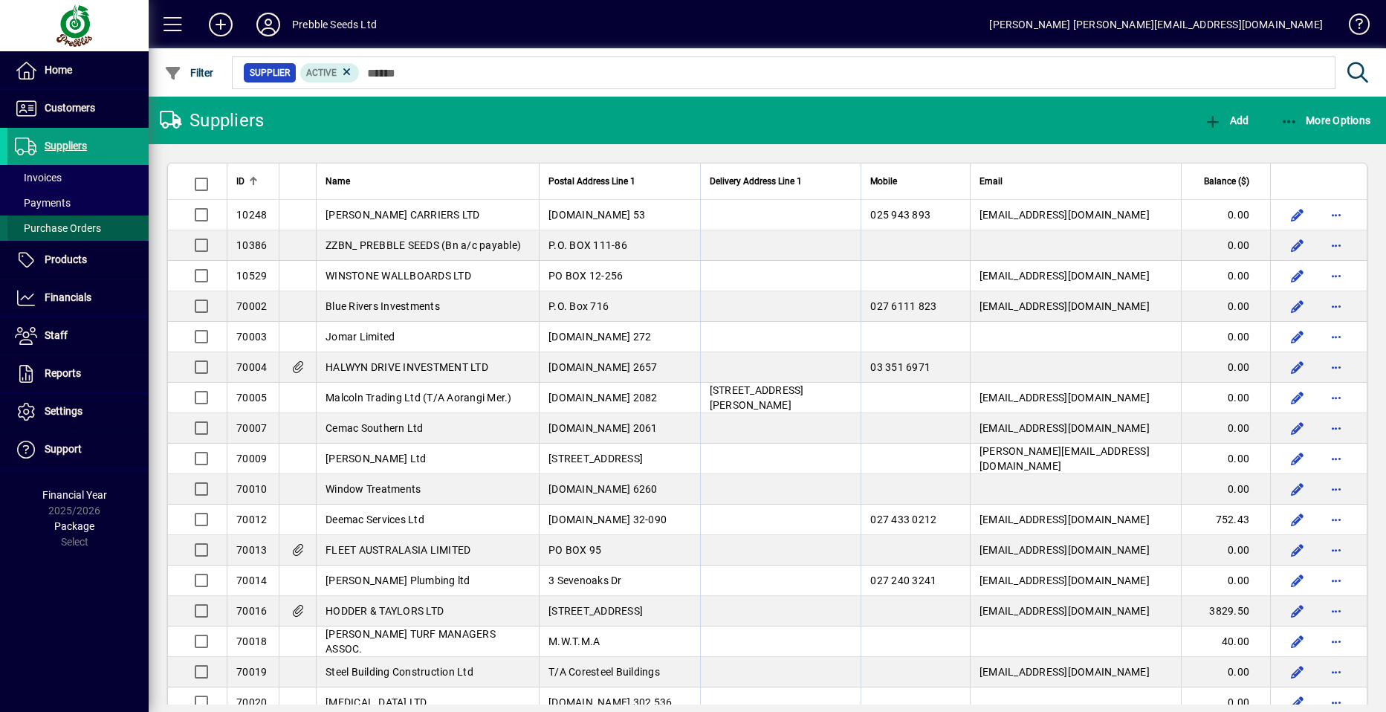
click at [94, 227] on span "Purchase Orders" at bounding box center [58, 228] width 86 height 12
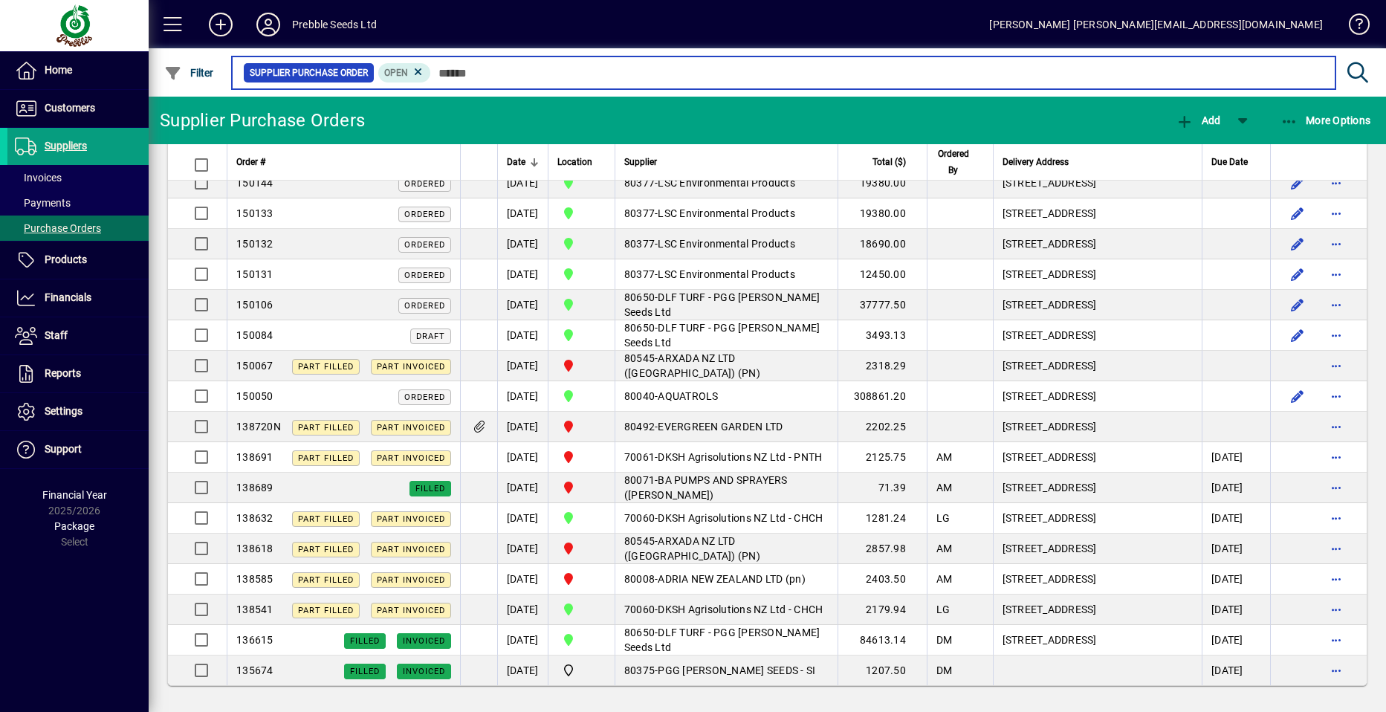
scroll to position [2264, 0]
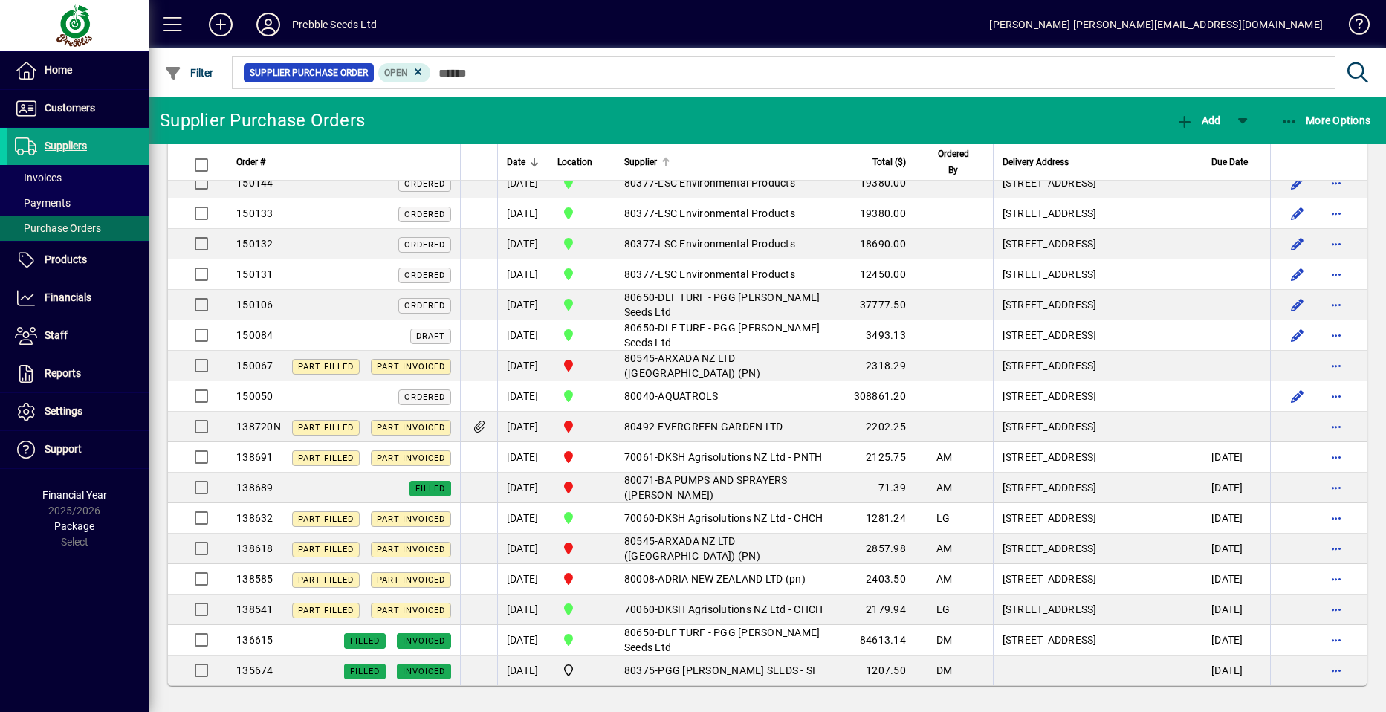
click at [657, 161] on span "Supplier" at bounding box center [640, 162] width 33 height 16
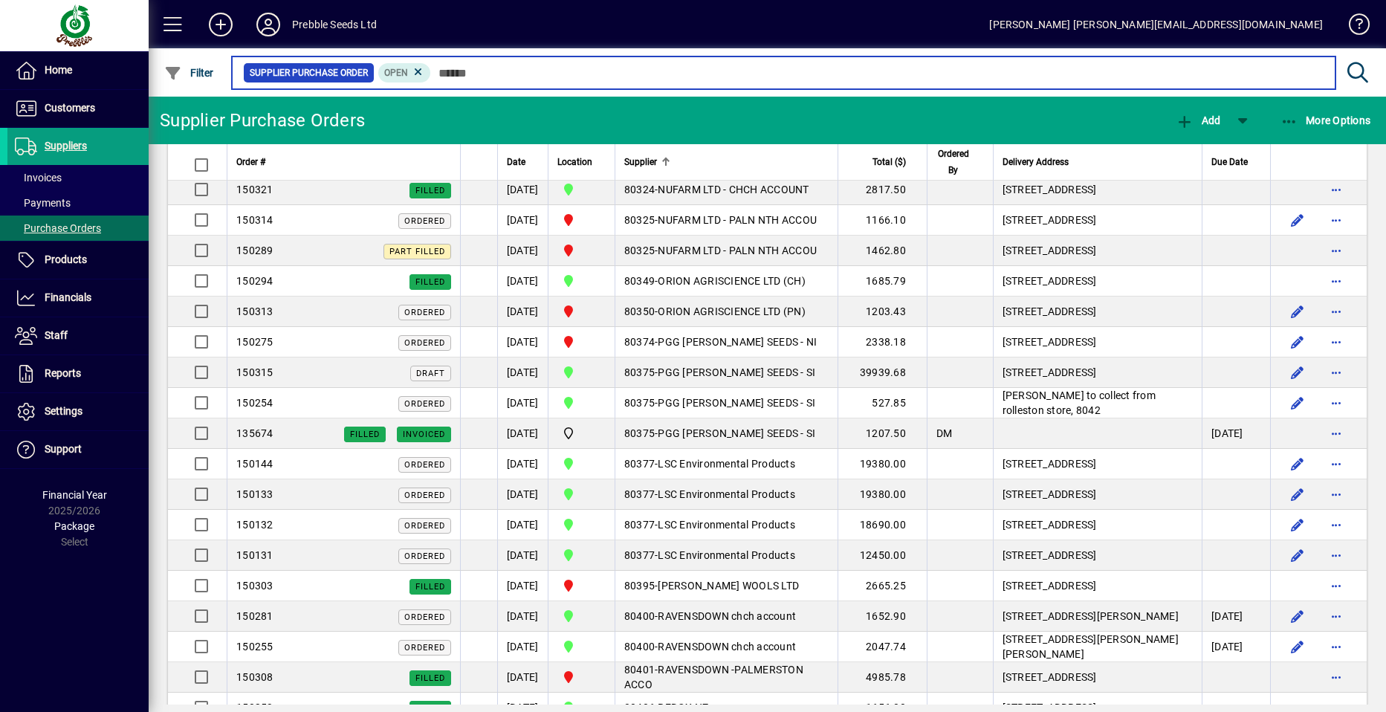
scroll to position [1446, 0]
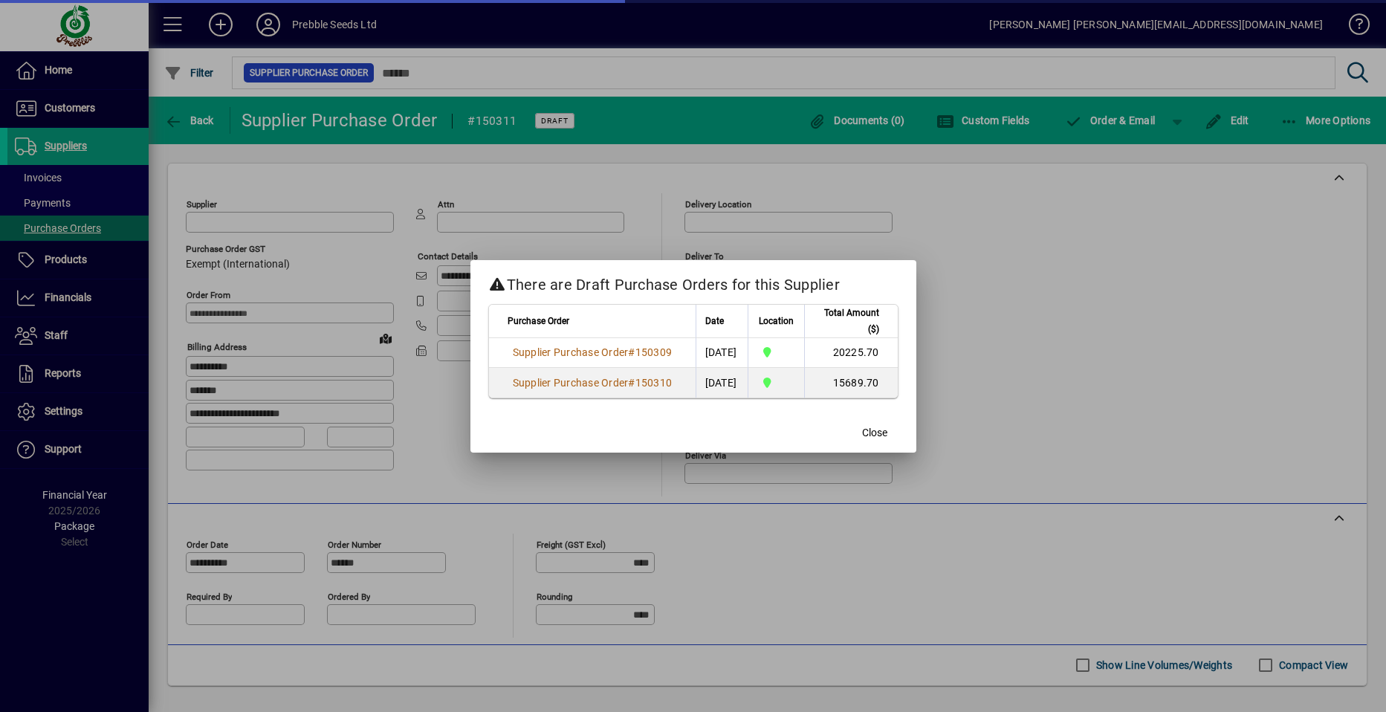
type input "**********"
click at [874, 433] on span "Close" at bounding box center [874, 433] width 25 height 16
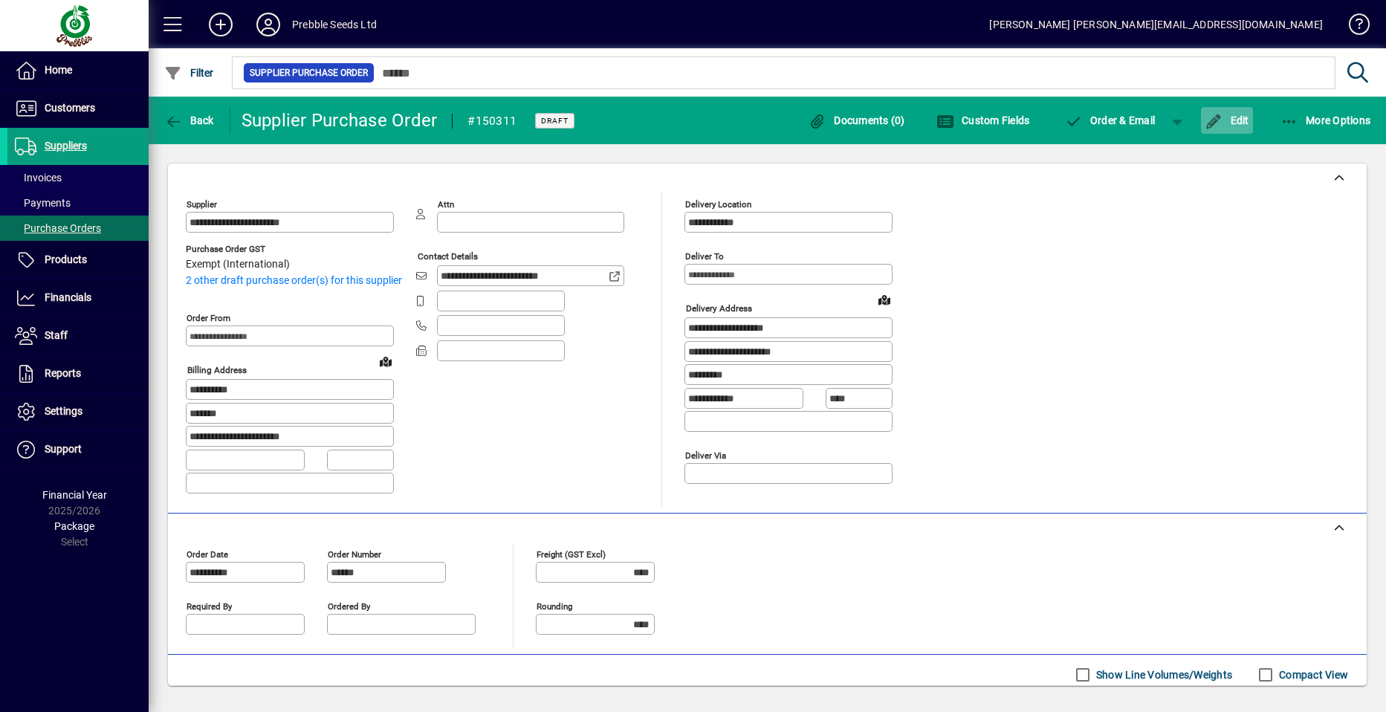
click at [1228, 117] on span "Edit" at bounding box center [1227, 120] width 45 height 12
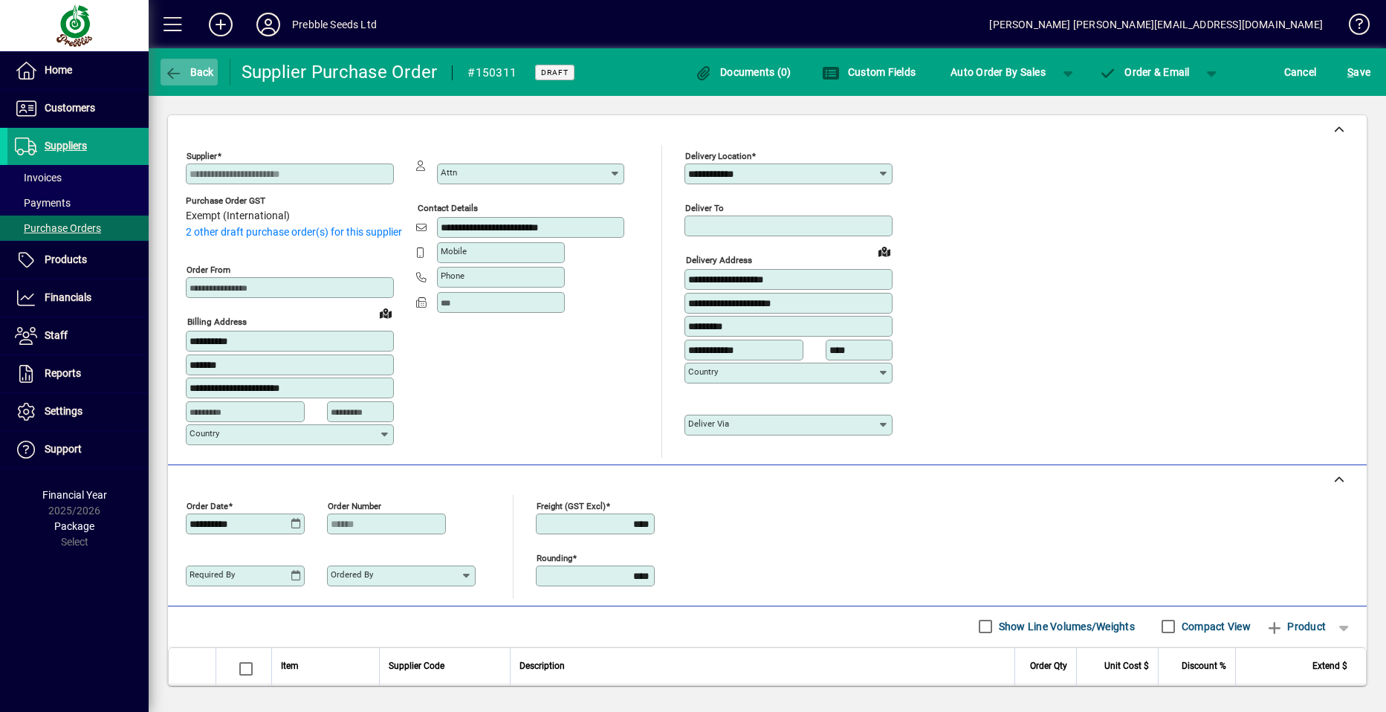
click at [190, 73] on span "Back" at bounding box center [189, 72] width 50 height 12
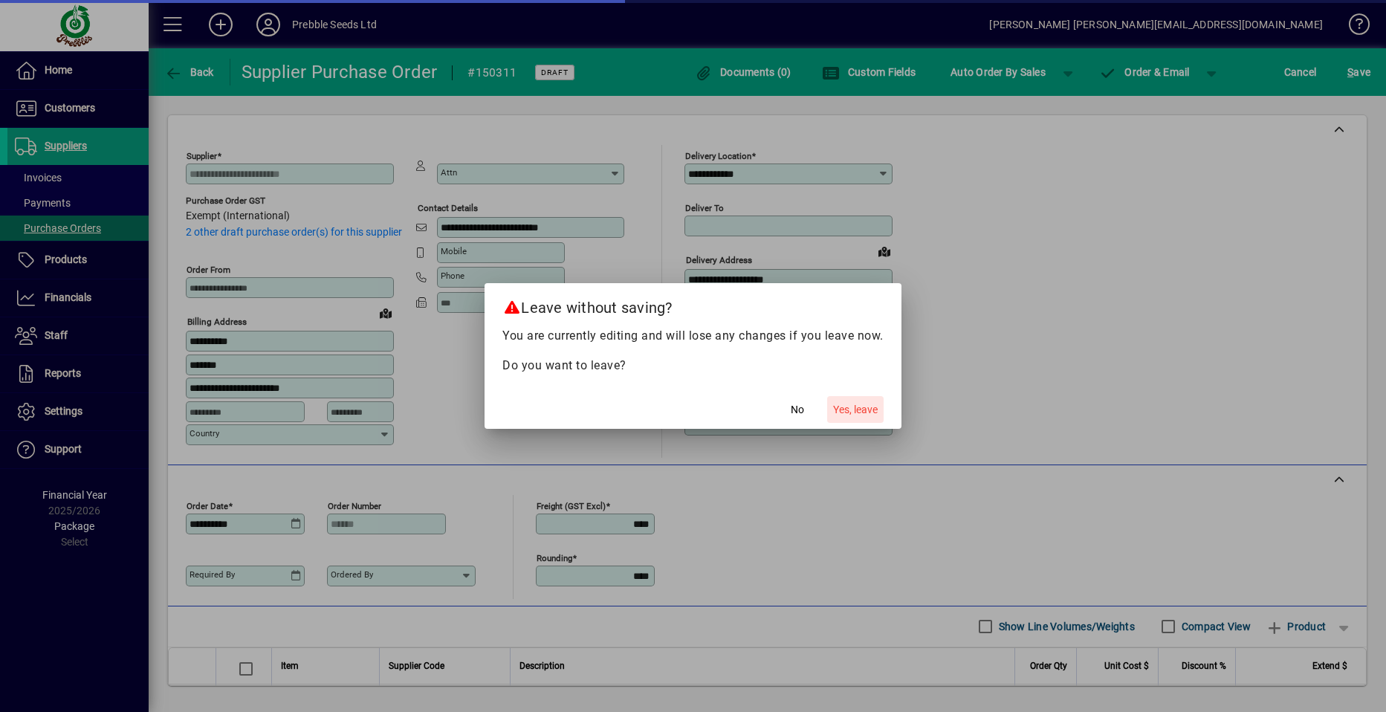
click at [848, 410] on span "Yes, leave" at bounding box center [855, 410] width 45 height 16
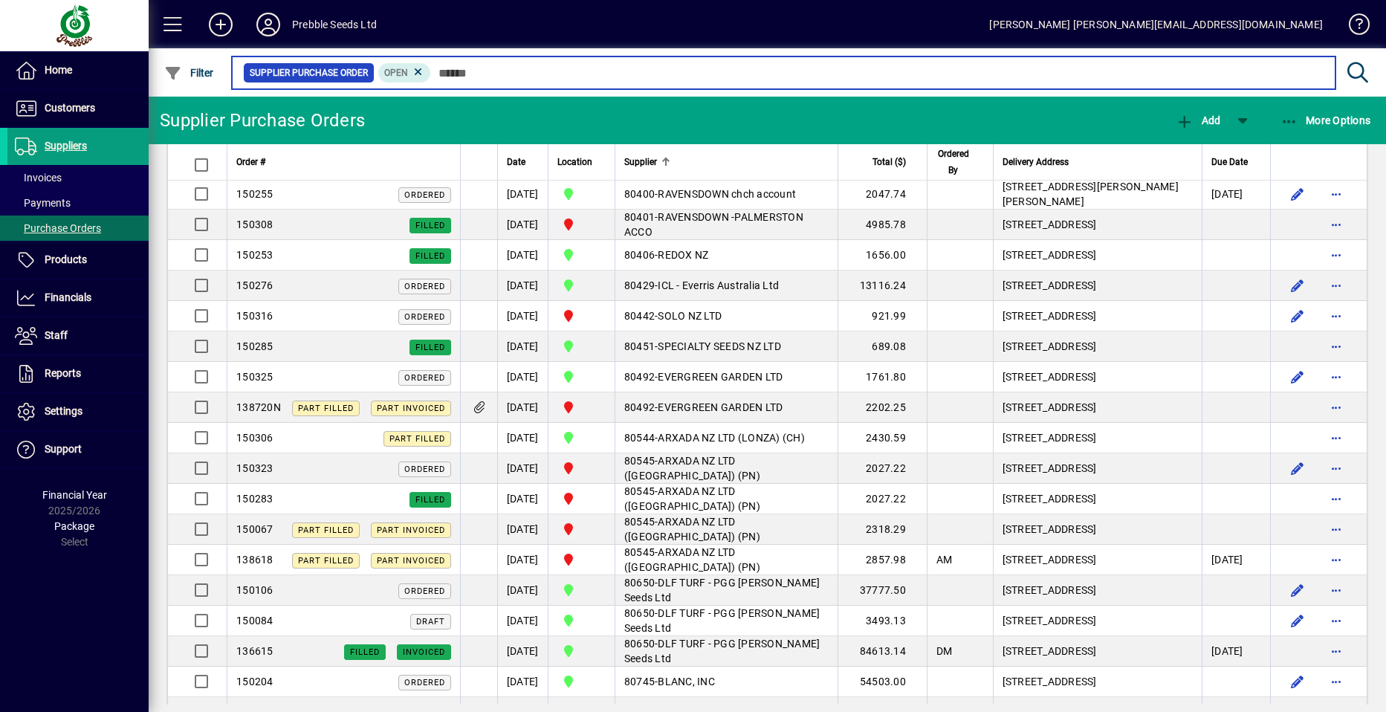
scroll to position [1932, 0]
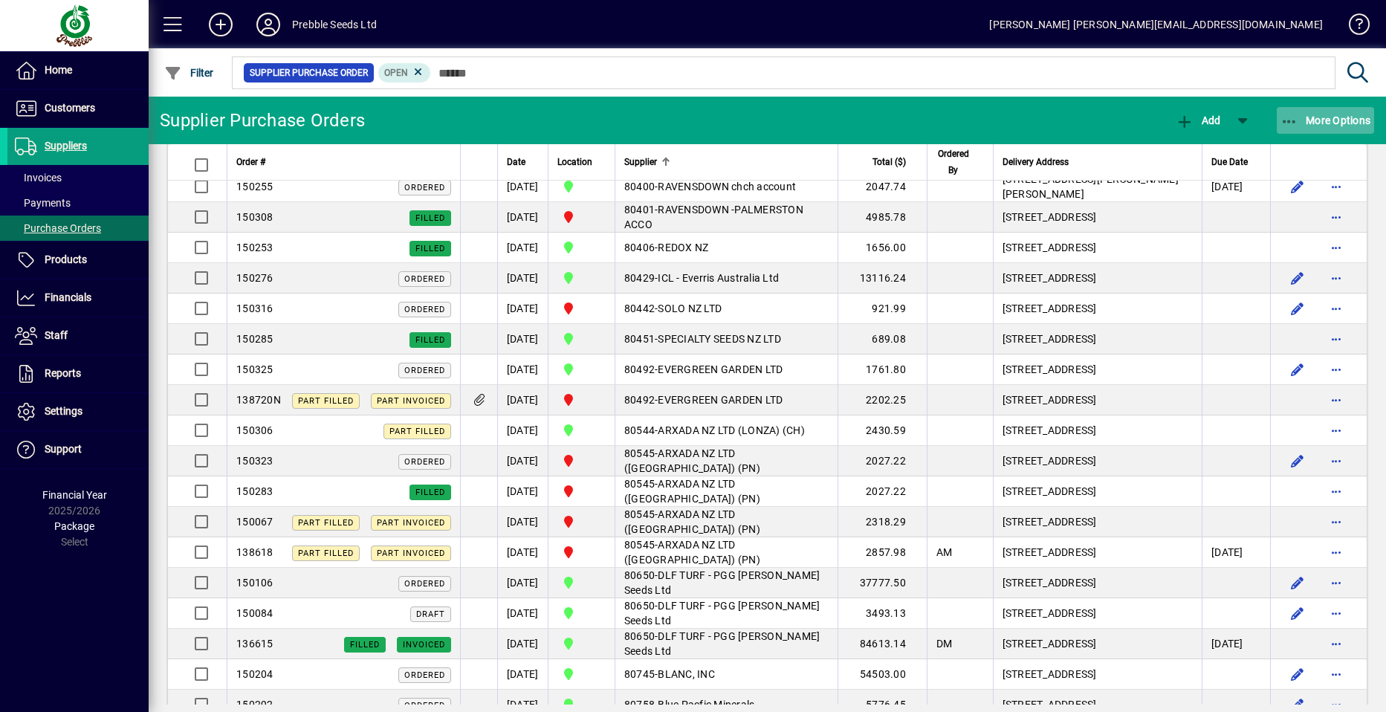
click at [1334, 117] on span "More Options" at bounding box center [1325, 120] width 91 height 12
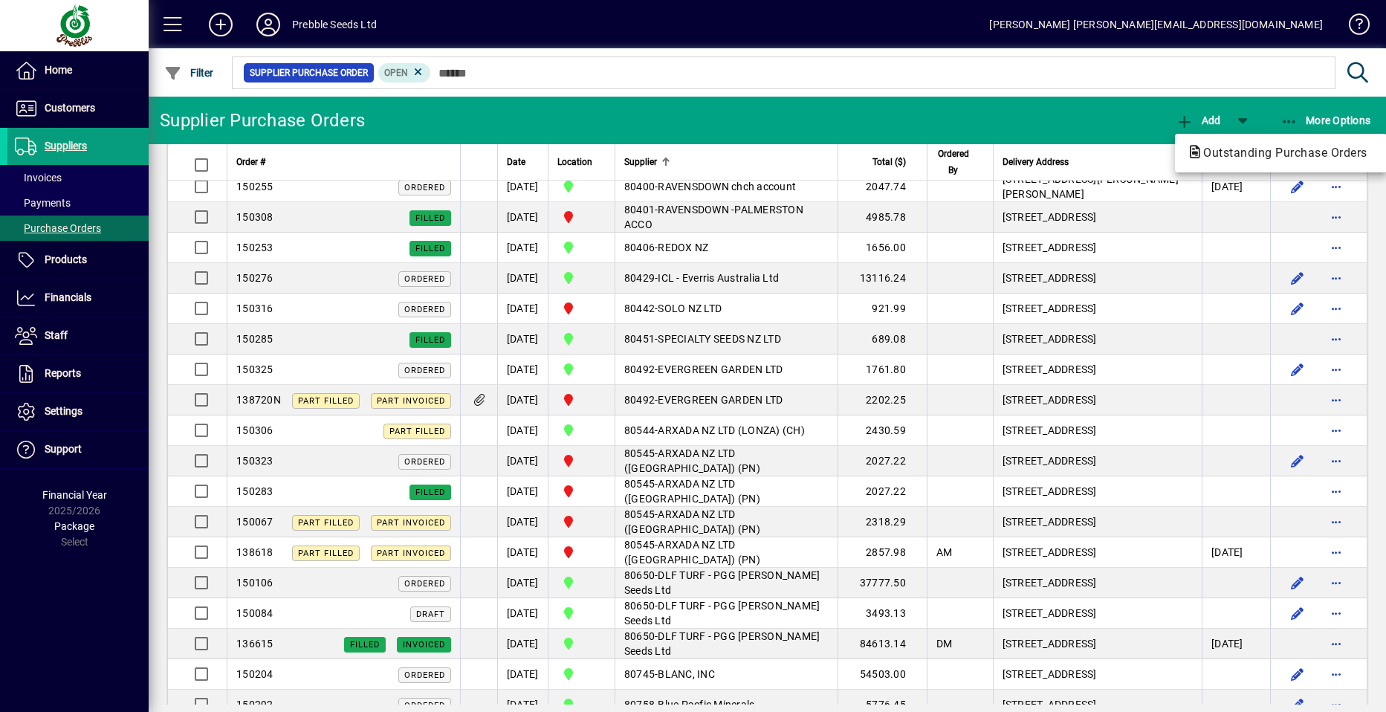
drag, startPoint x: 624, startPoint y: 133, endPoint x: 606, endPoint y: 123, distance: 20.6
click at [622, 132] on div at bounding box center [693, 356] width 1386 height 712
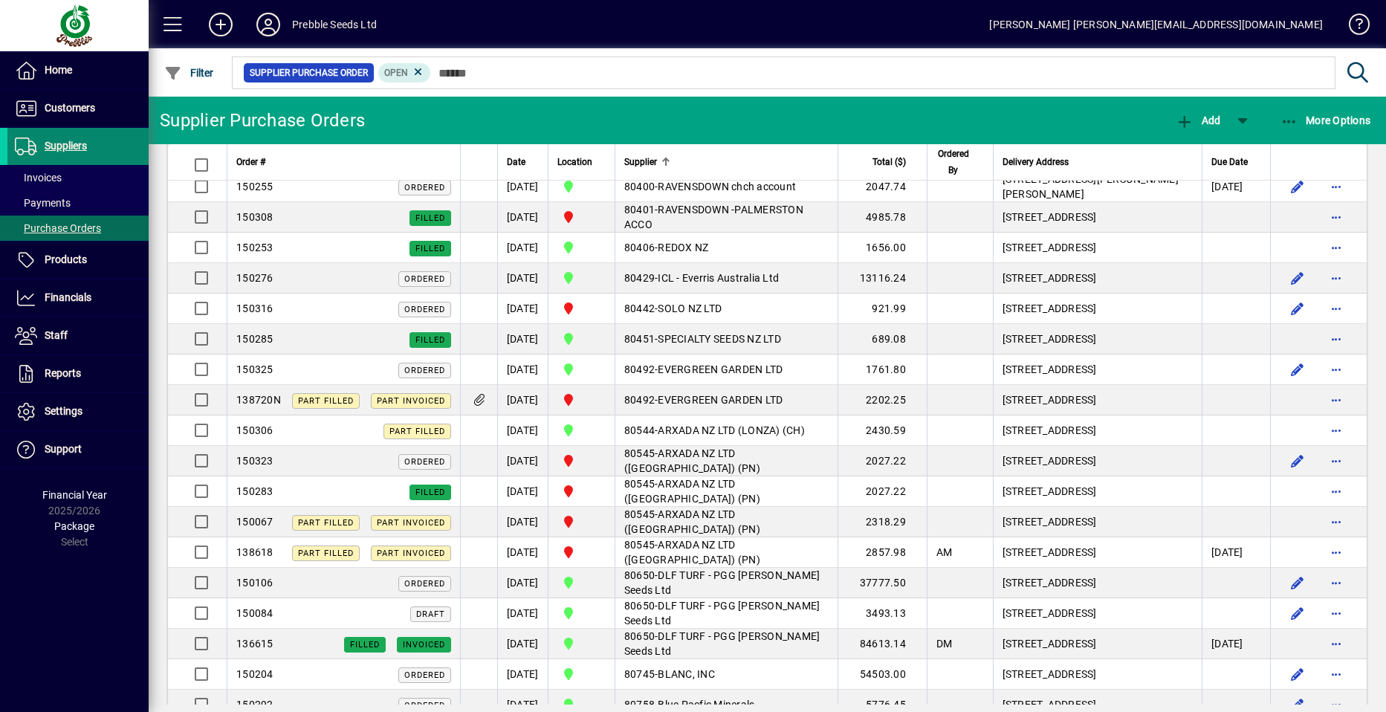
click at [73, 149] on span "Suppliers" at bounding box center [66, 146] width 42 height 12
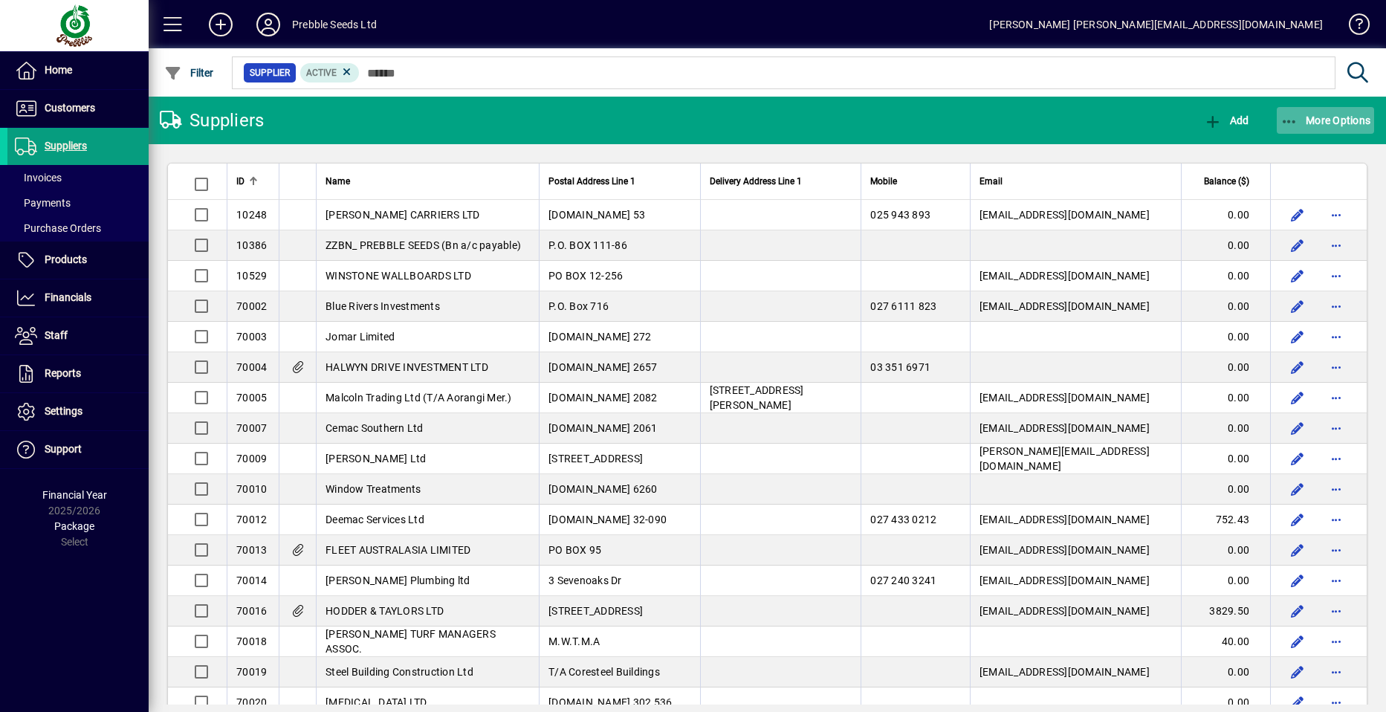
click at [1324, 119] on span "More Options" at bounding box center [1325, 120] width 91 height 12
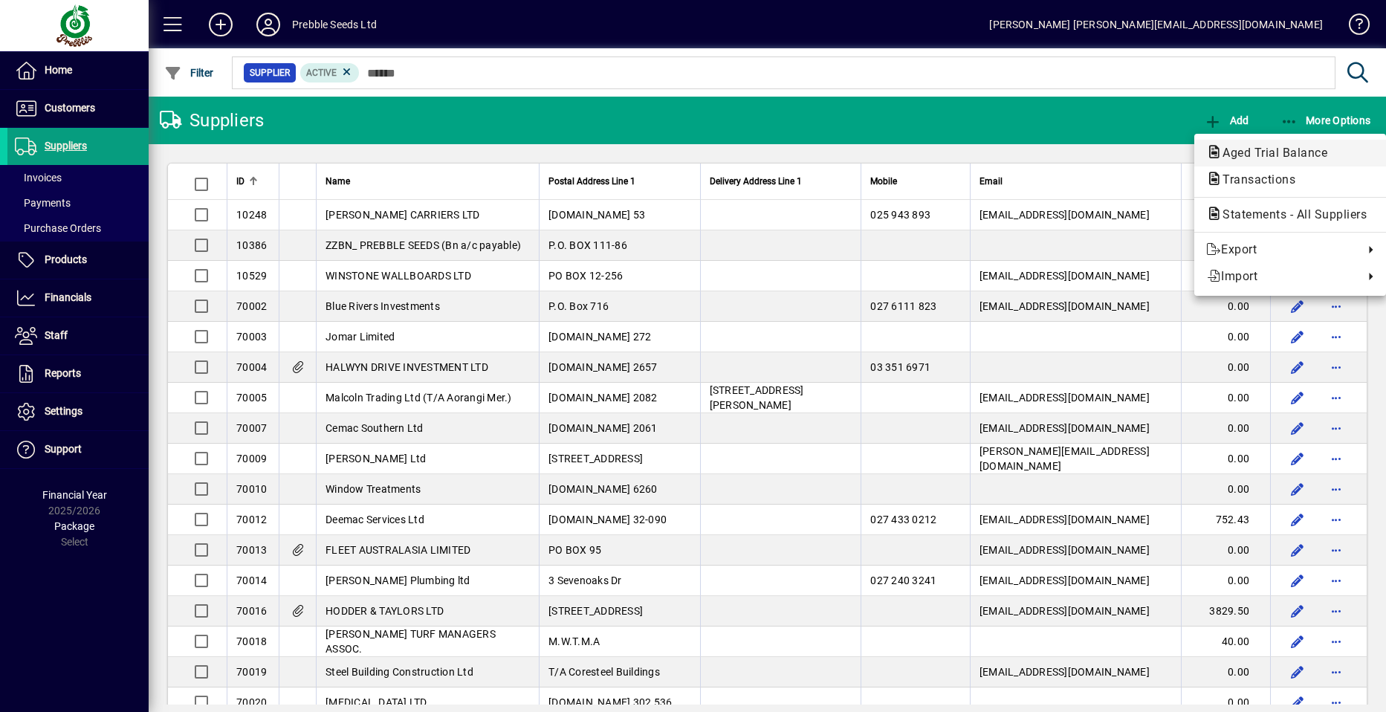
click at [1260, 153] on span "Aged Trial Balance" at bounding box center [1270, 153] width 129 height 14
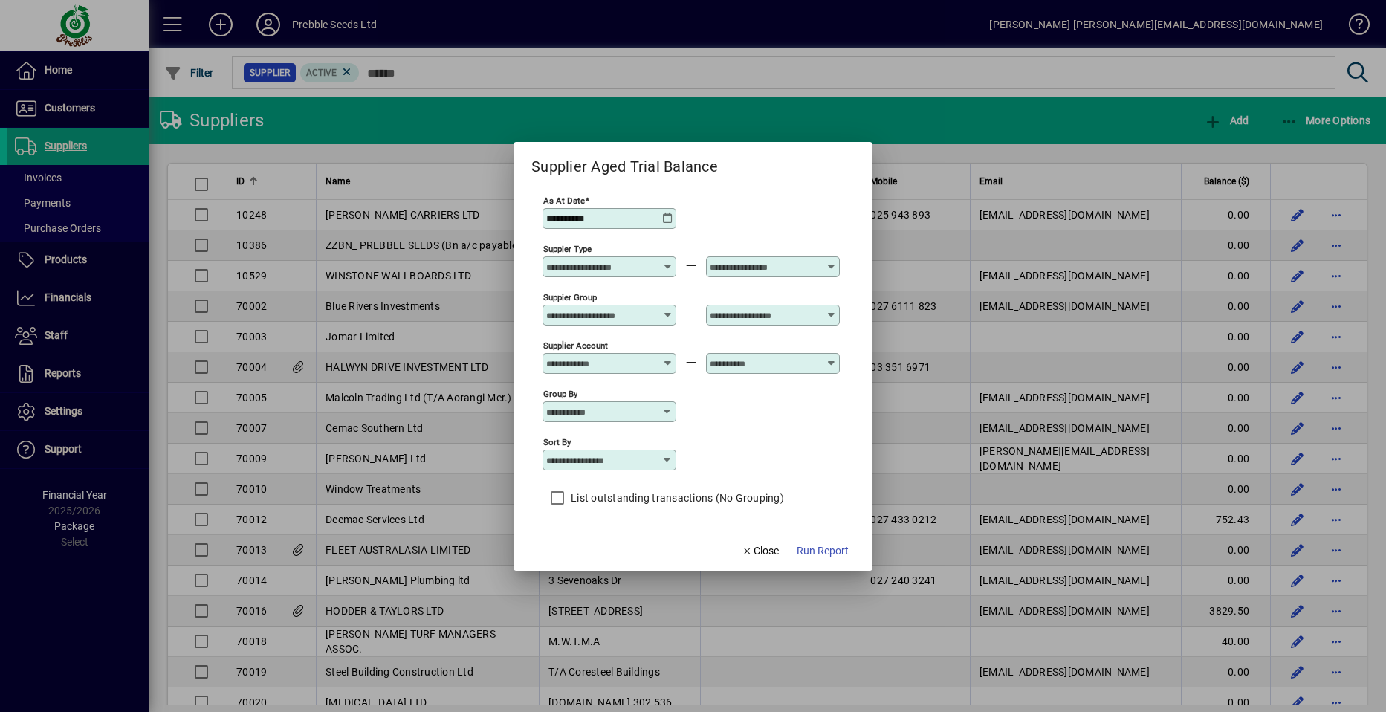
click at [668, 218] on icon at bounding box center [667, 219] width 12 height 12
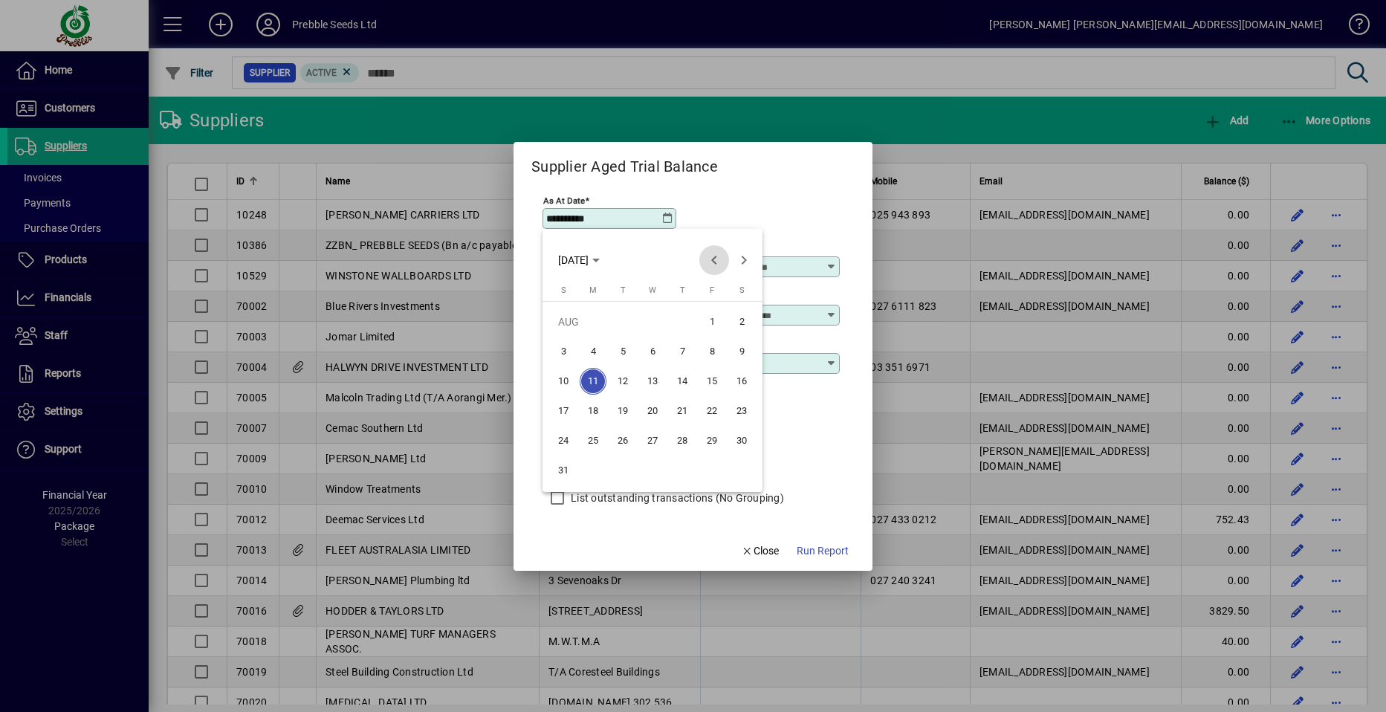
click at [715, 259] on span "Previous month" at bounding box center [714, 260] width 30 height 30
click at [681, 470] on span "31" at bounding box center [682, 470] width 27 height 27
type input "**********"
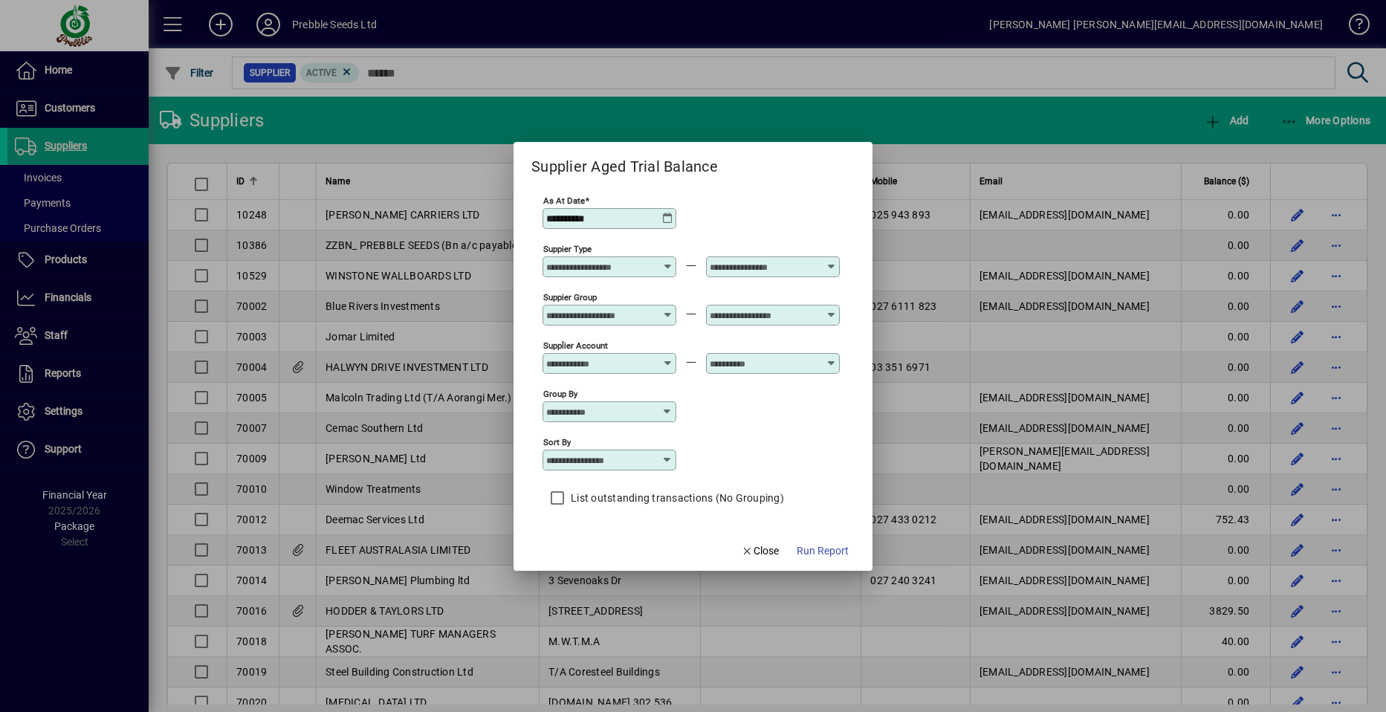
click at [668, 309] on icon at bounding box center [667, 309] width 11 height 0
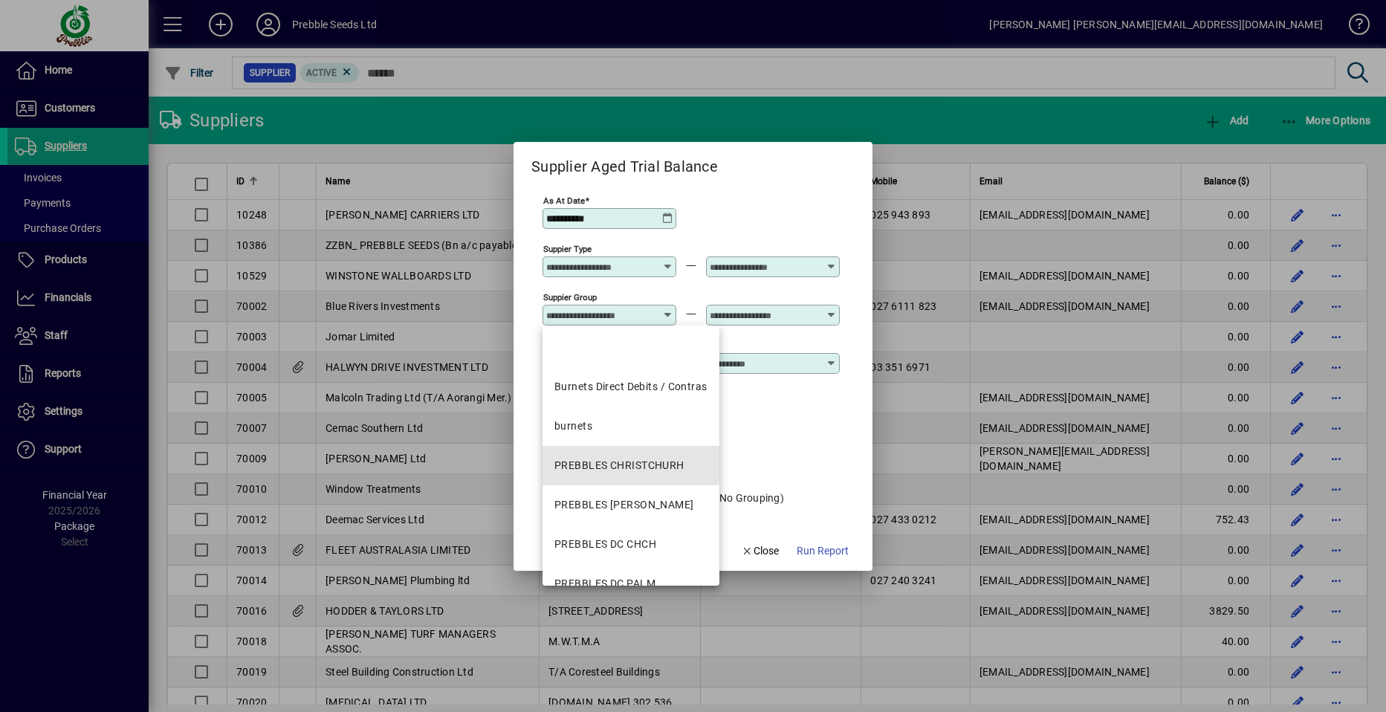
drag, startPoint x: 589, startPoint y: 464, endPoint x: 600, endPoint y: 463, distance: 11.2
click at [594, 463] on div "PREBBLES CHRISTCHURH" at bounding box center [619, 466] width 130 height 16
type input "**********"
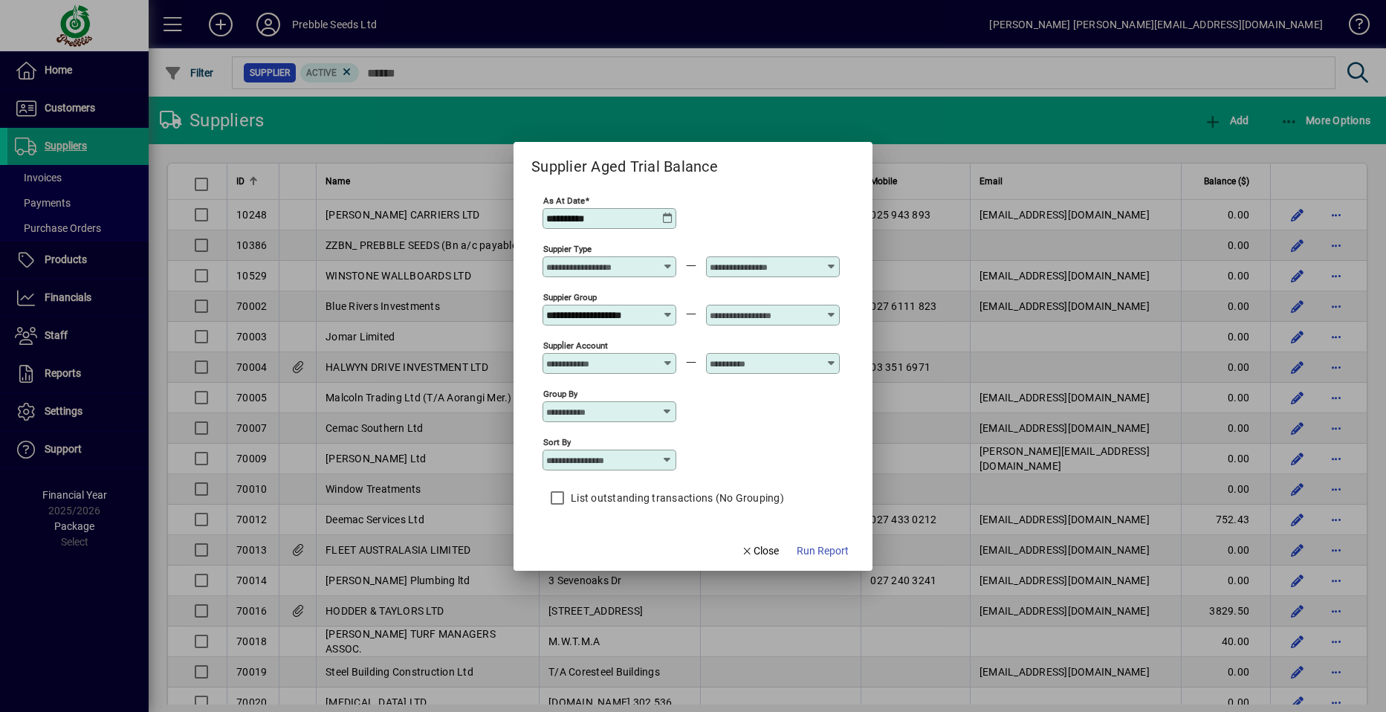
click at [832, 309] on icon at bounding box center [831, 309] width 11 height 0
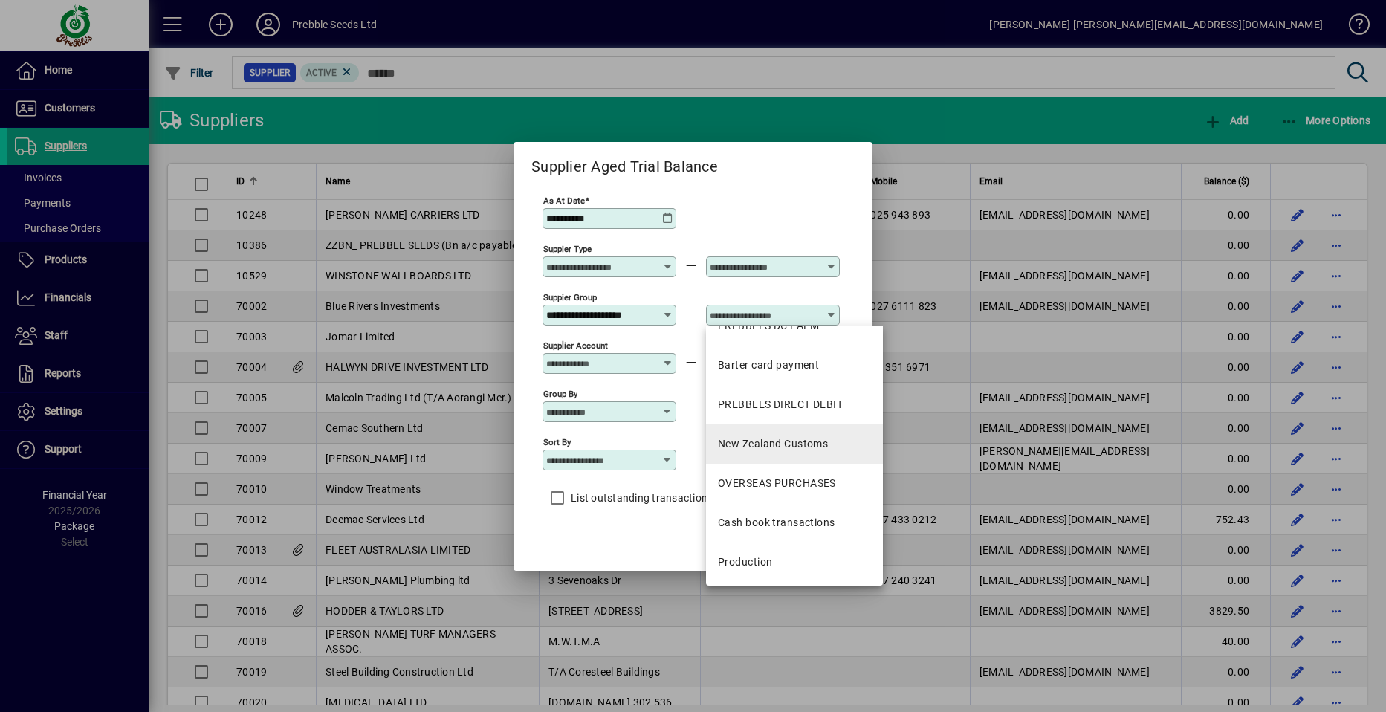
scroll to position [260, 0]
click at [760, 442] on div "New Zealand Customs" at bounding box center [773, 442] width 110 height 16
type input "**********"
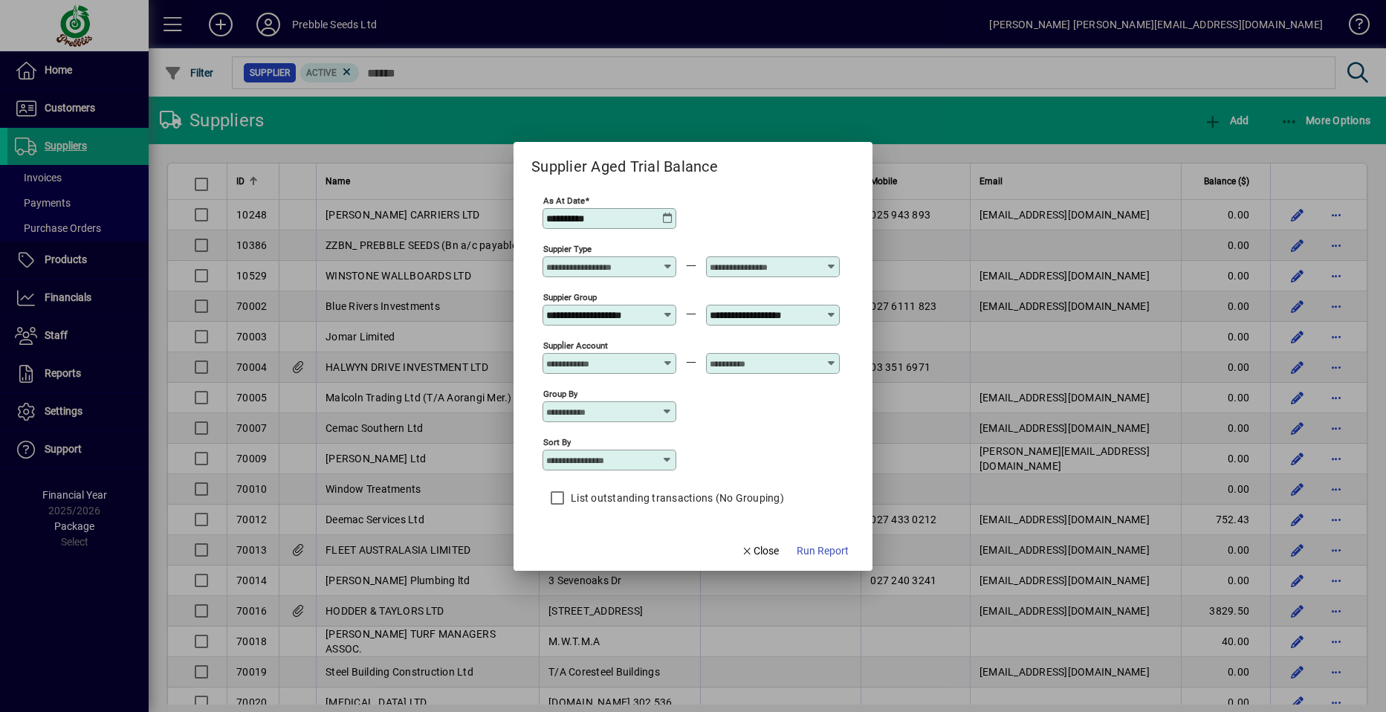
click at [670, 463] on icon at bounding box center [667, 460] width 12 height 12
click at [593, 550] on div "Supplier Name" at bounding box center [589, 551] width 71 height 16
type input "**********"
click at [822, 545] on span "Run Report" at bounding box center [823, 551] width 52 height 16
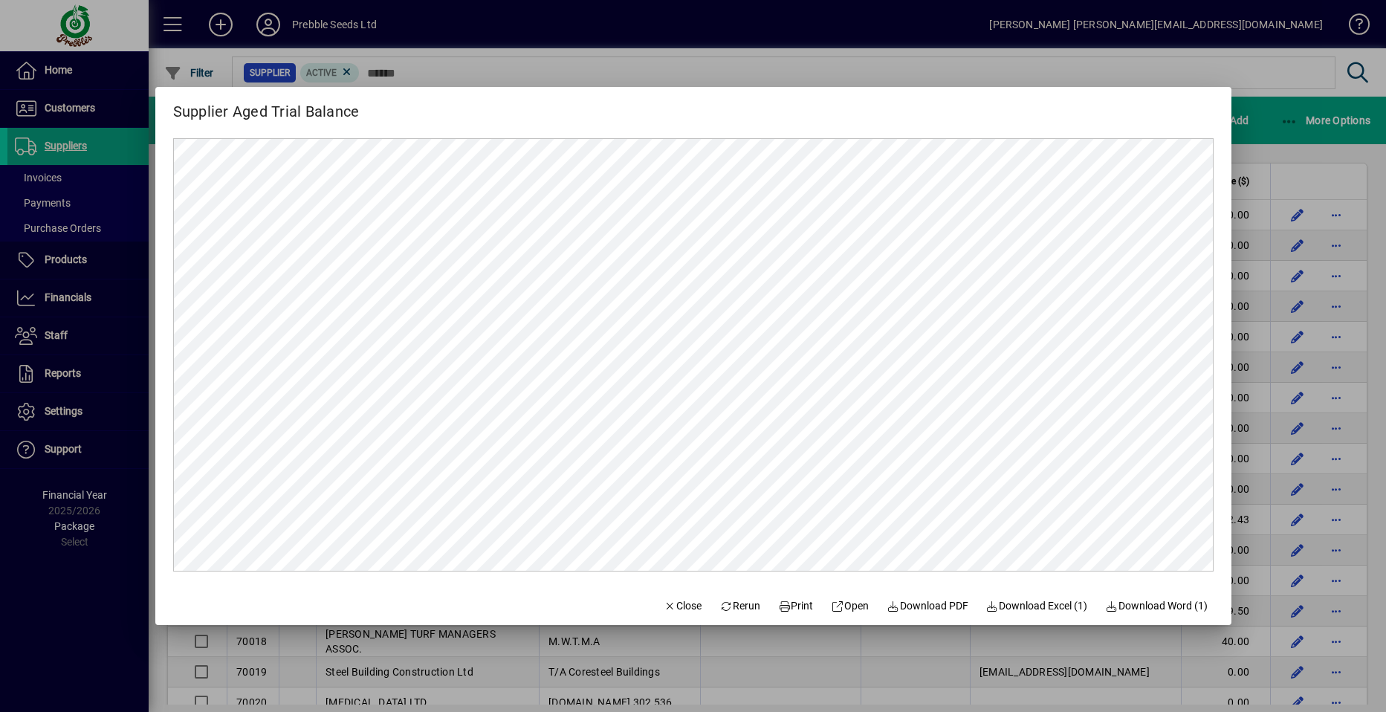
scroll to position [0, 0]
click at [780, 604] on span "Print" at bounding box center [796, 606] width 36 height 16
drag, startPoint x: 667, startPoint y: 603, endPoint x: 658, endPoint y: 604, distance: 8.2
click at [666, 603] on span "Close" at bounding box center [683, 606] width 39 height 16
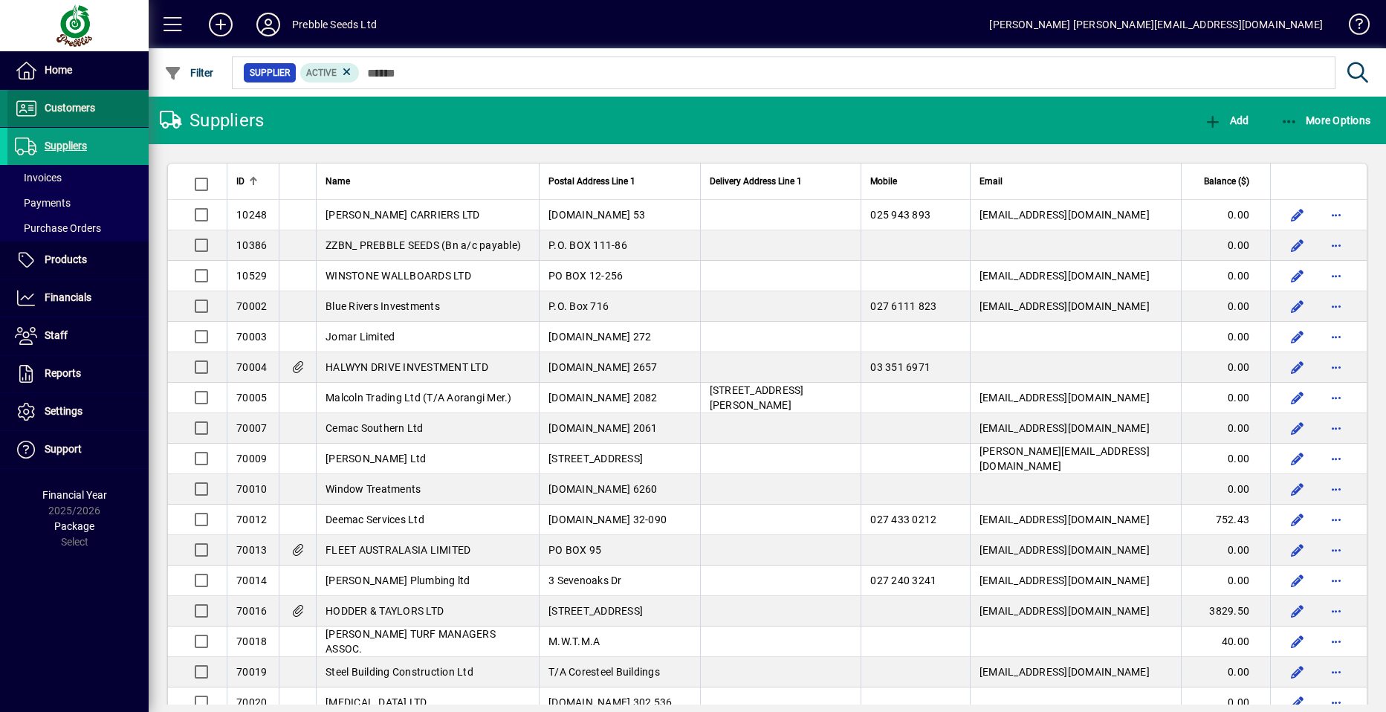
click at [97, 100] on span at bounding box center [77, 109] width 141 height 36
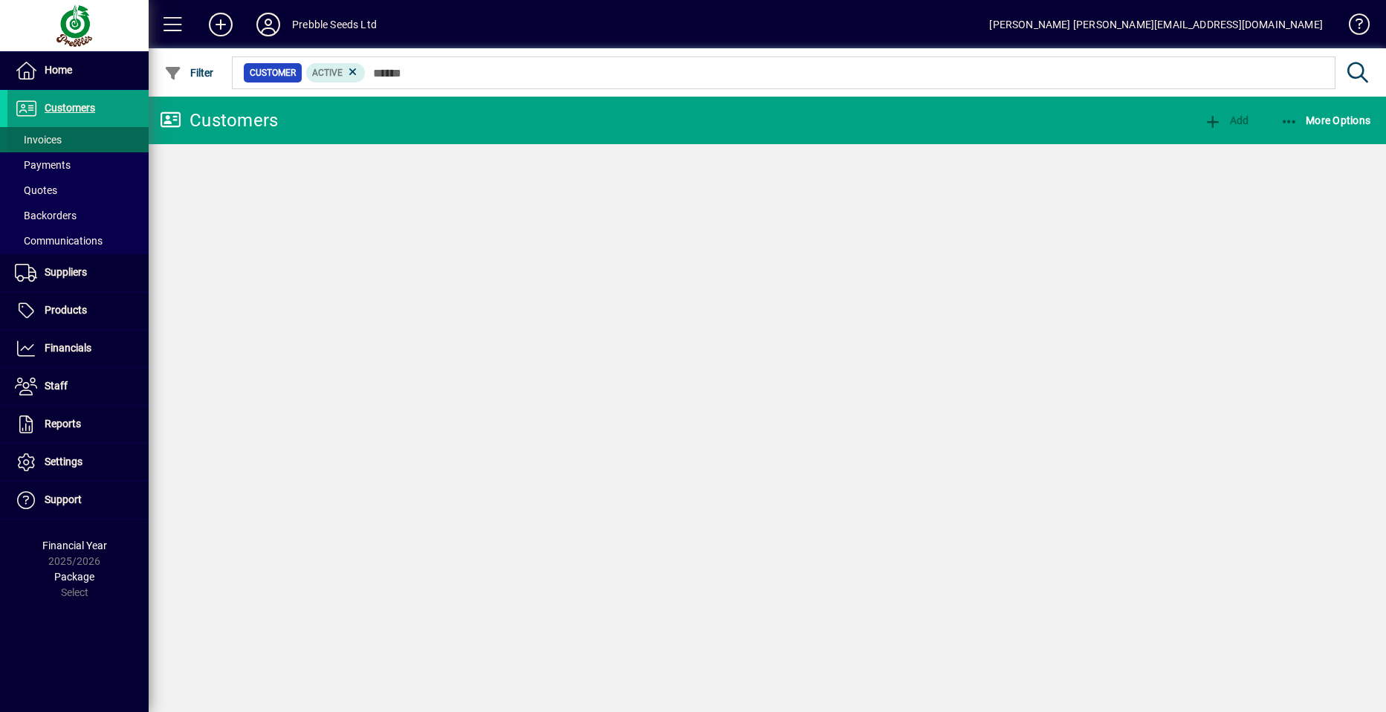
click at [65, 138] on span at bounding box center [77, 140] width 141 height 36
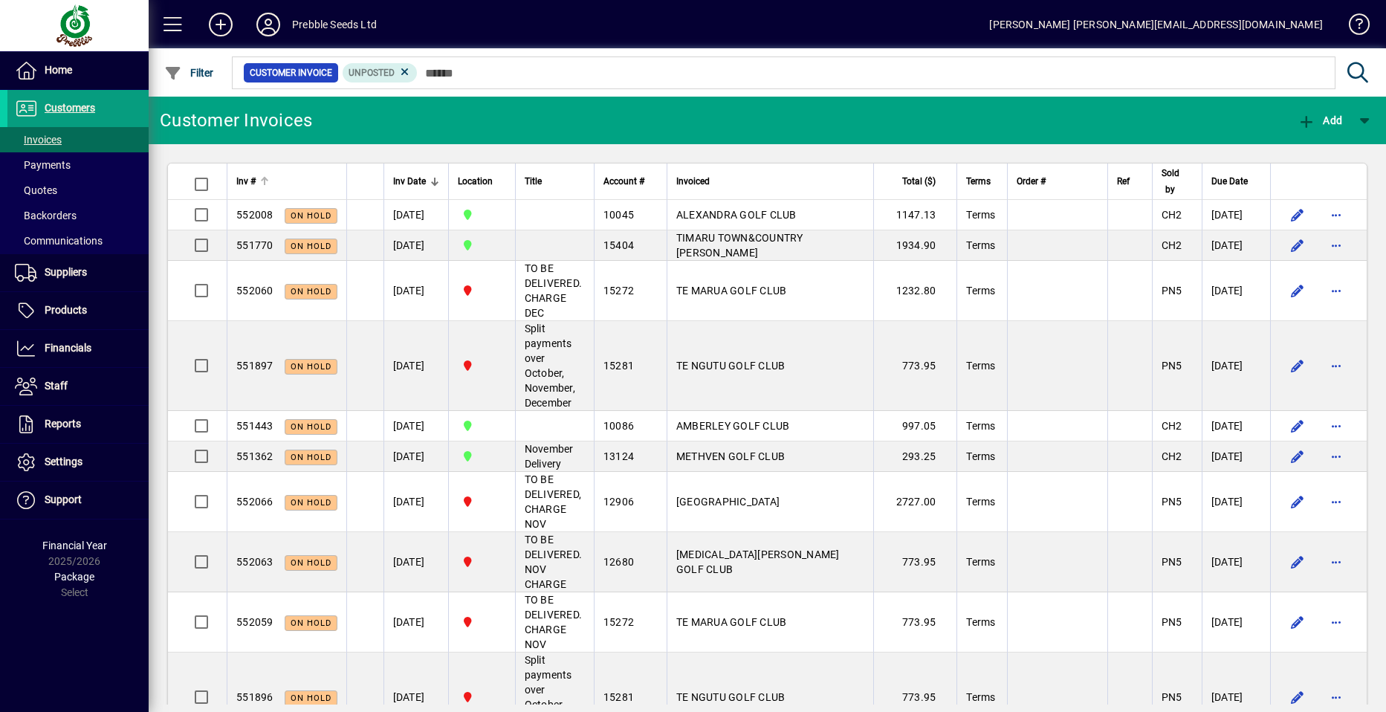
click at [243, 182] on span "Inv #" at bounding box center [245, 181] width 19 height 16
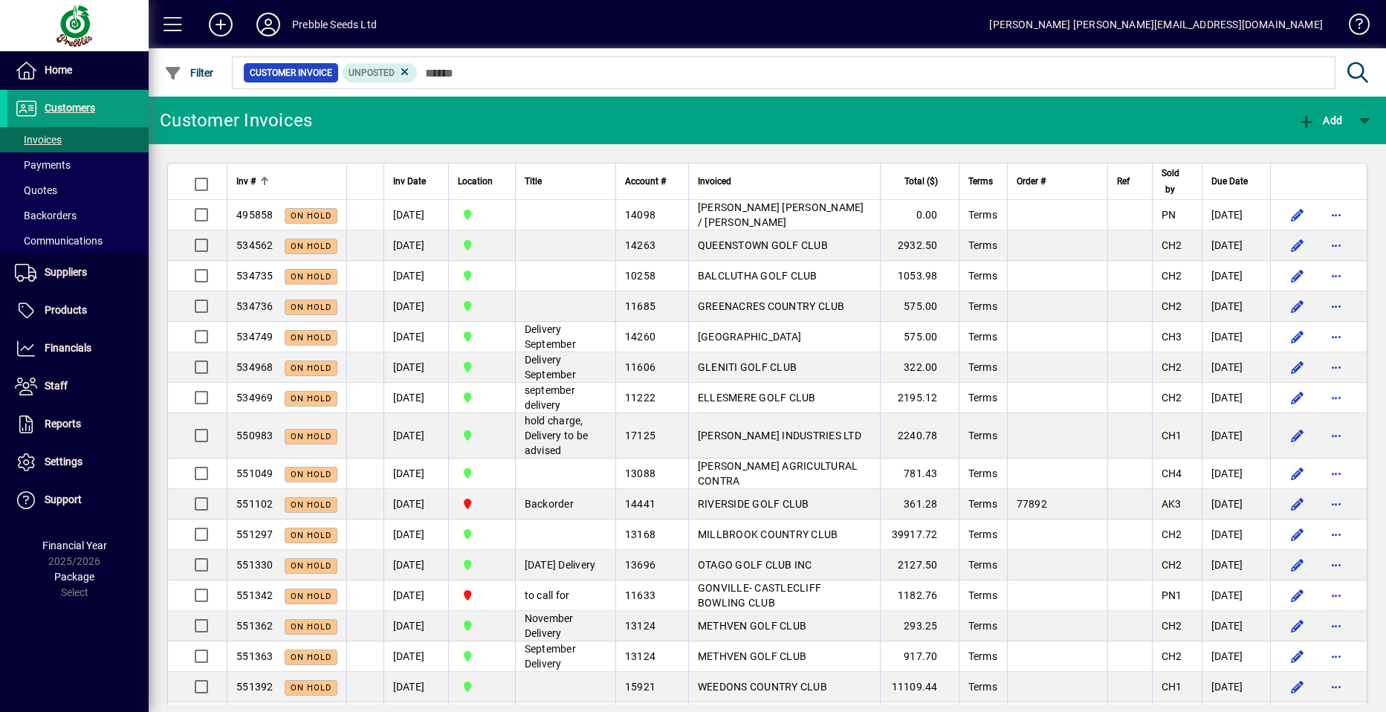
click at [242, 183] on span "Inv #" at bounding box center [245, 181] width 19 height 16
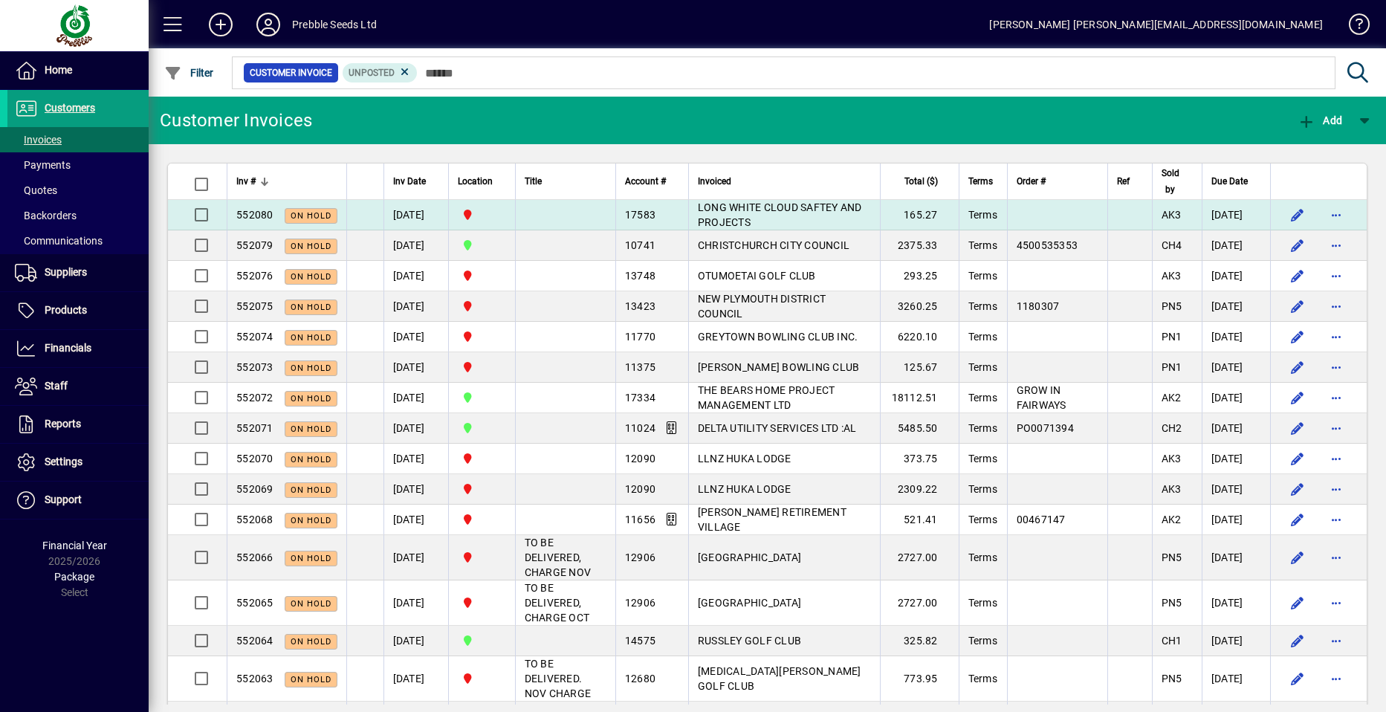
click at [759, 203] on span "LONG WHITE CLOUD SAFTEY AND PROJECTS" at bounding box center [780, 214] width 164 height 27
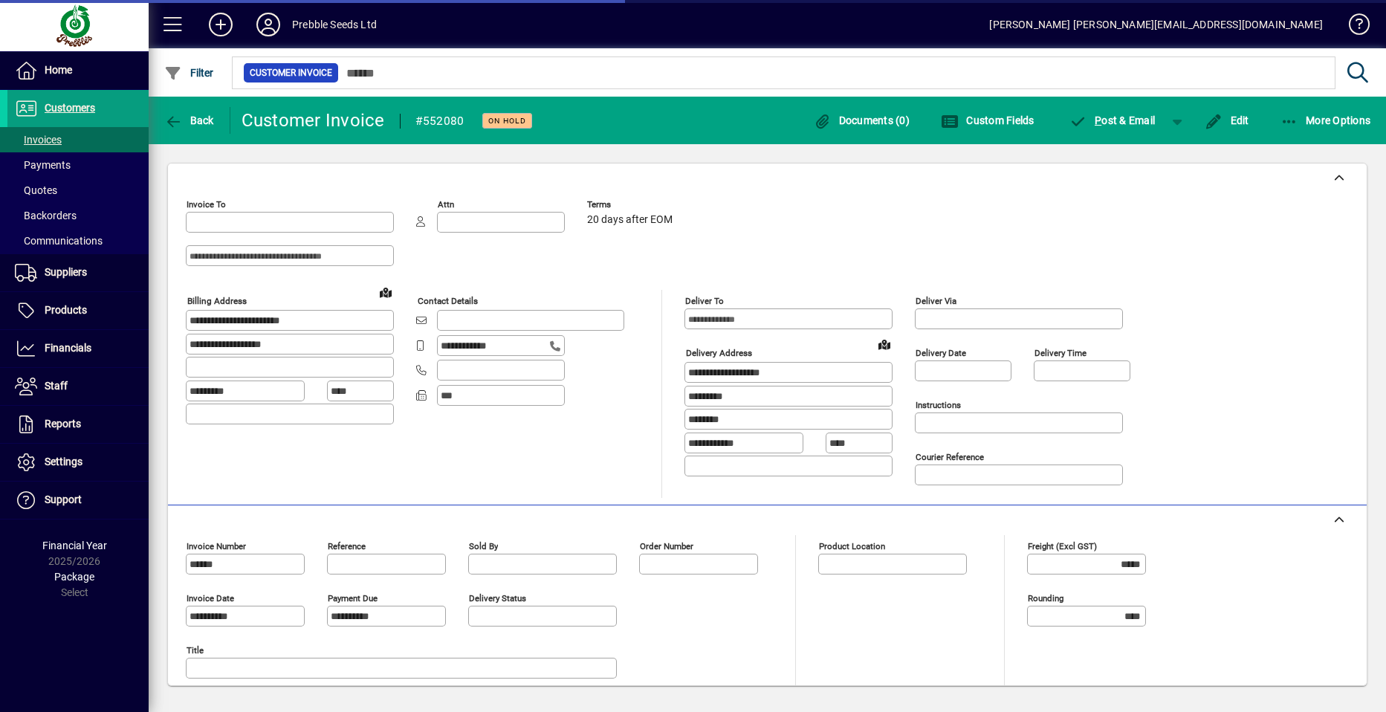
type input "**********"
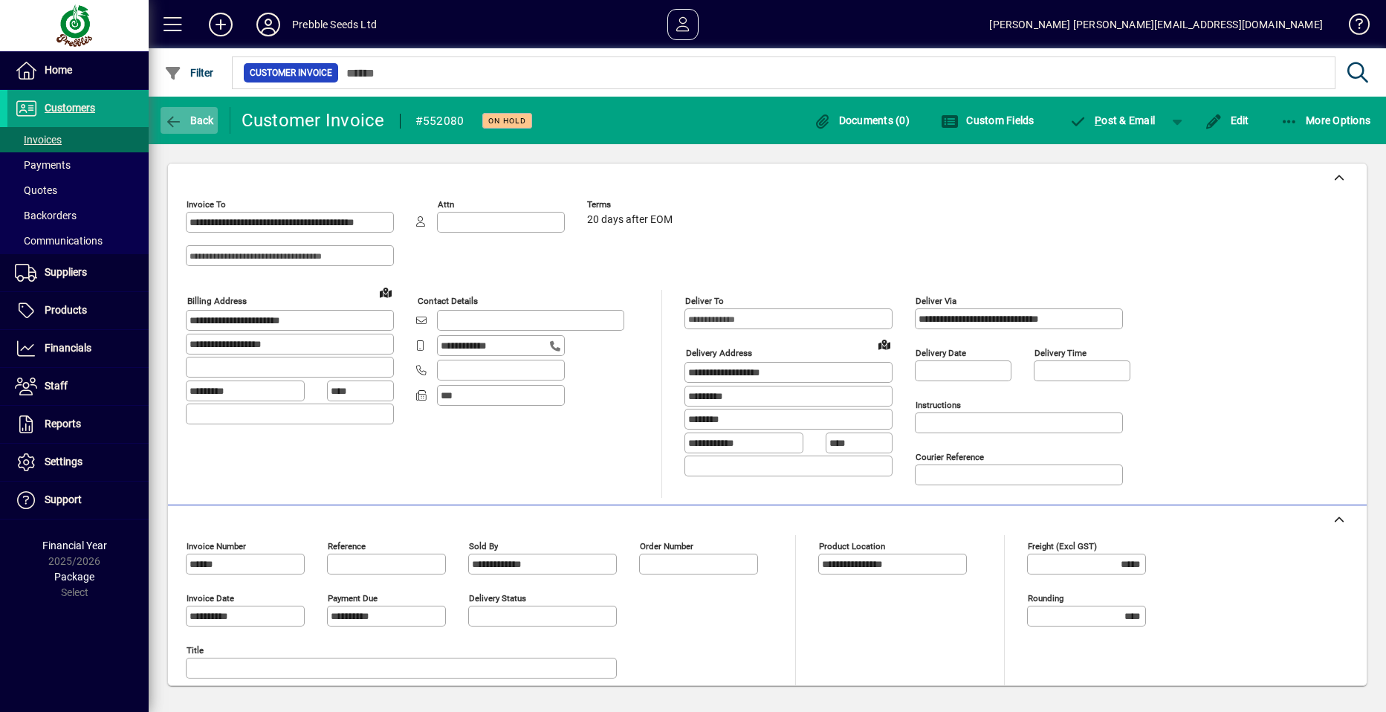
click at [192, 122] on span "Back" at bounding box center [189, 120] width 50 height 12
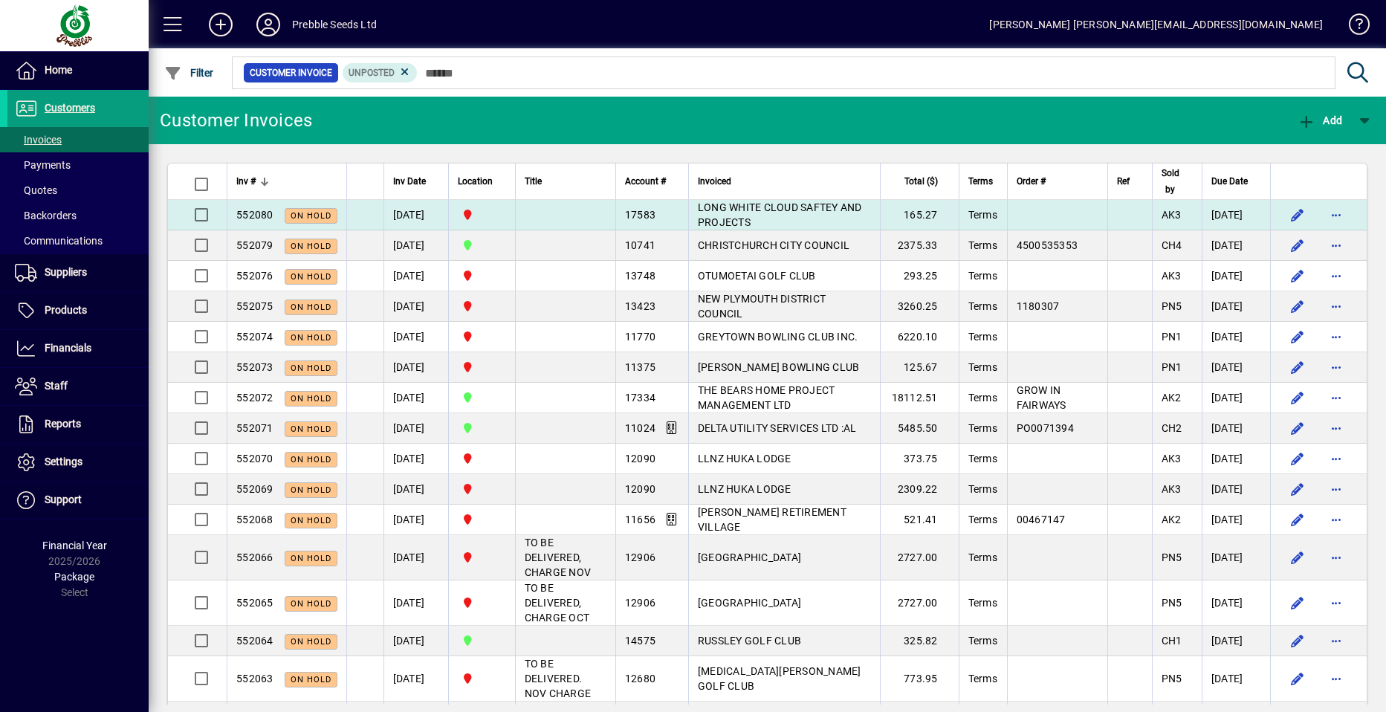
click at [415, 212] on td "[DATE]" at bounding box center [415, 215] width 65 height 30
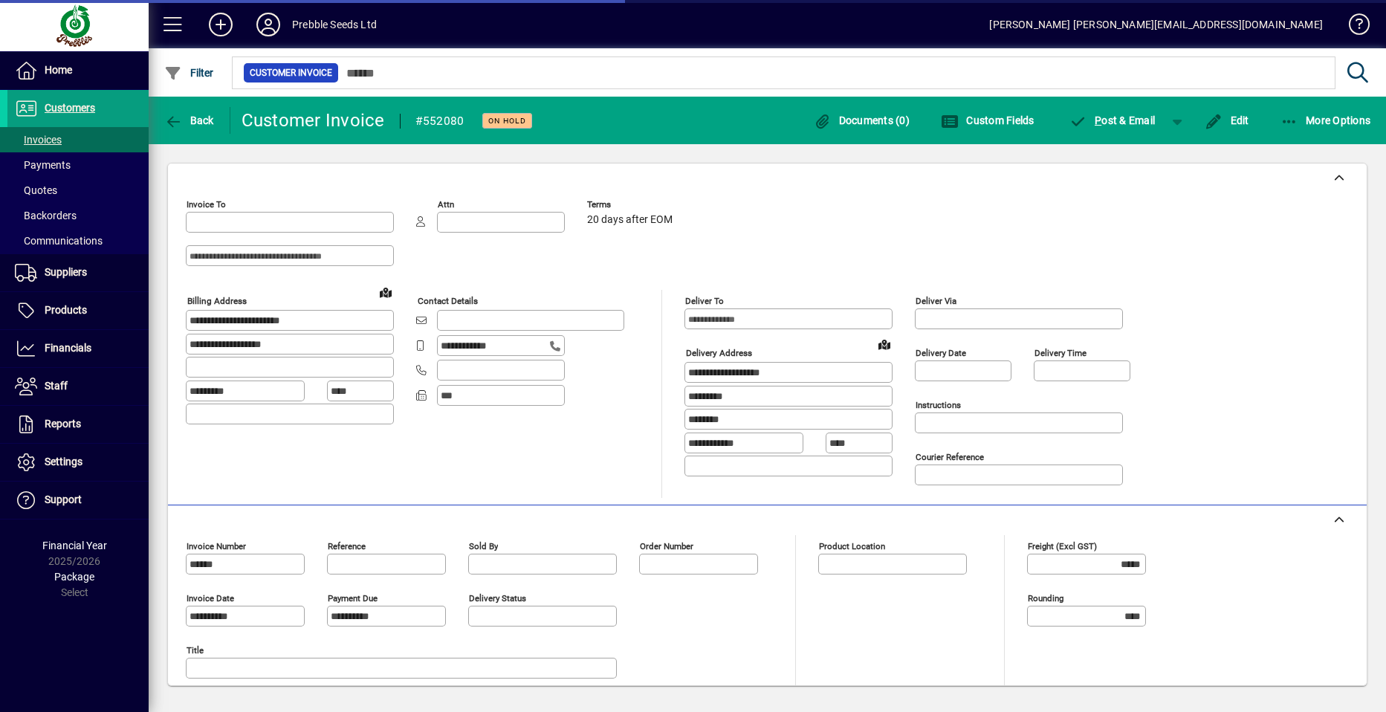
type input "**********"
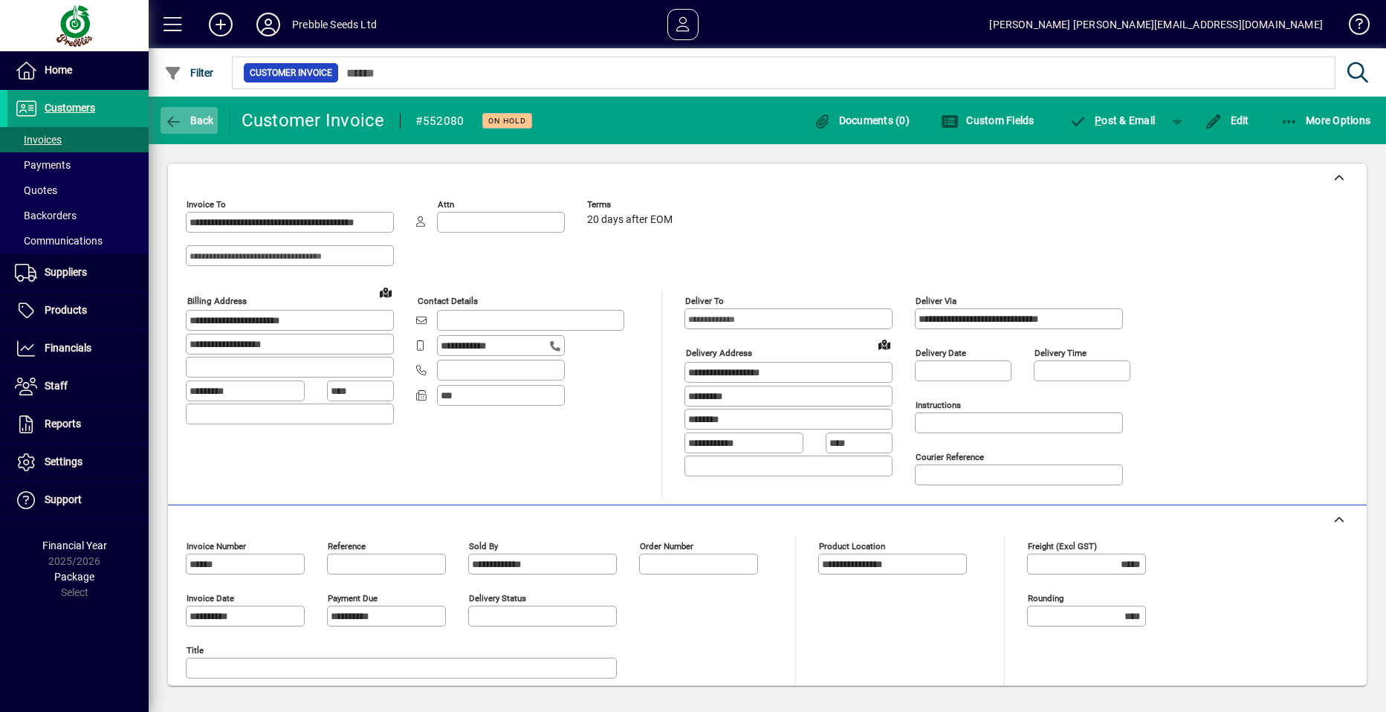
click at [190, 116] on span "Back" at bounding box center [189, 120] width 50 height 12
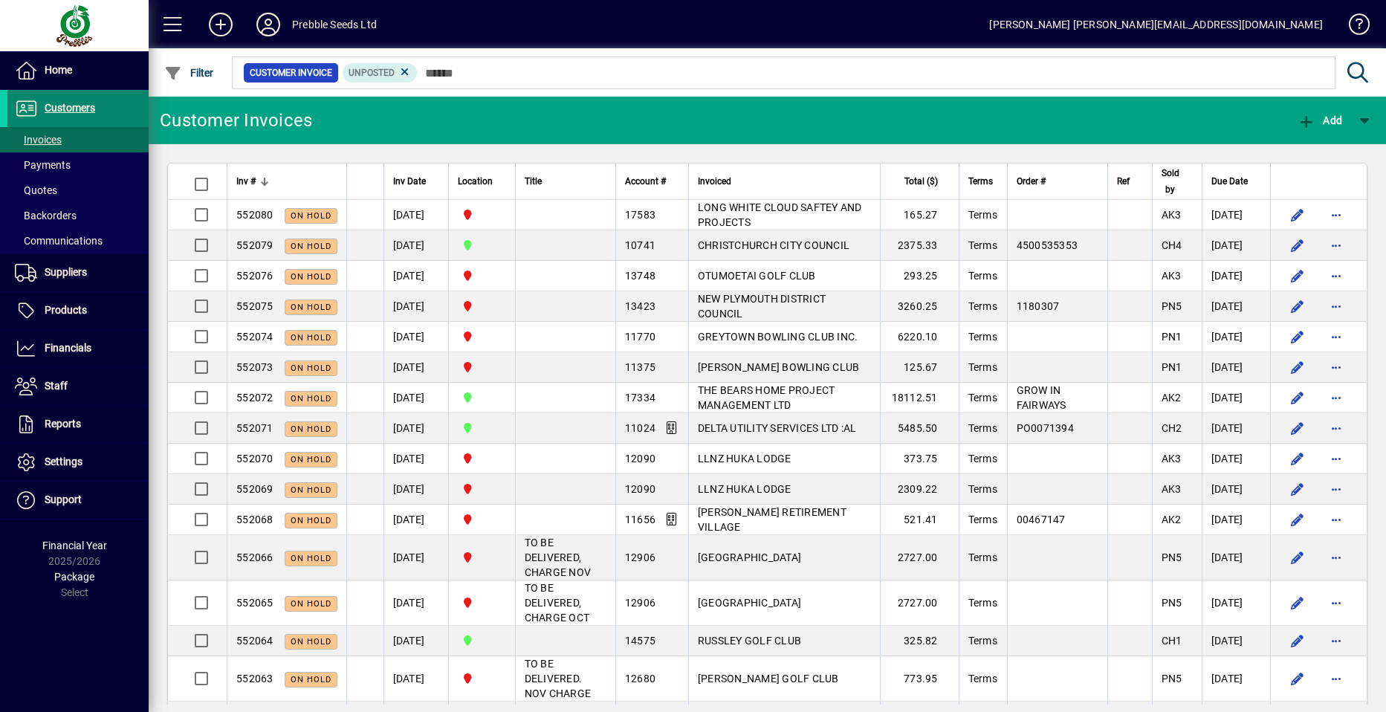
click at [82, 98] on span at bounding box center [77, 109] width 141 height 36
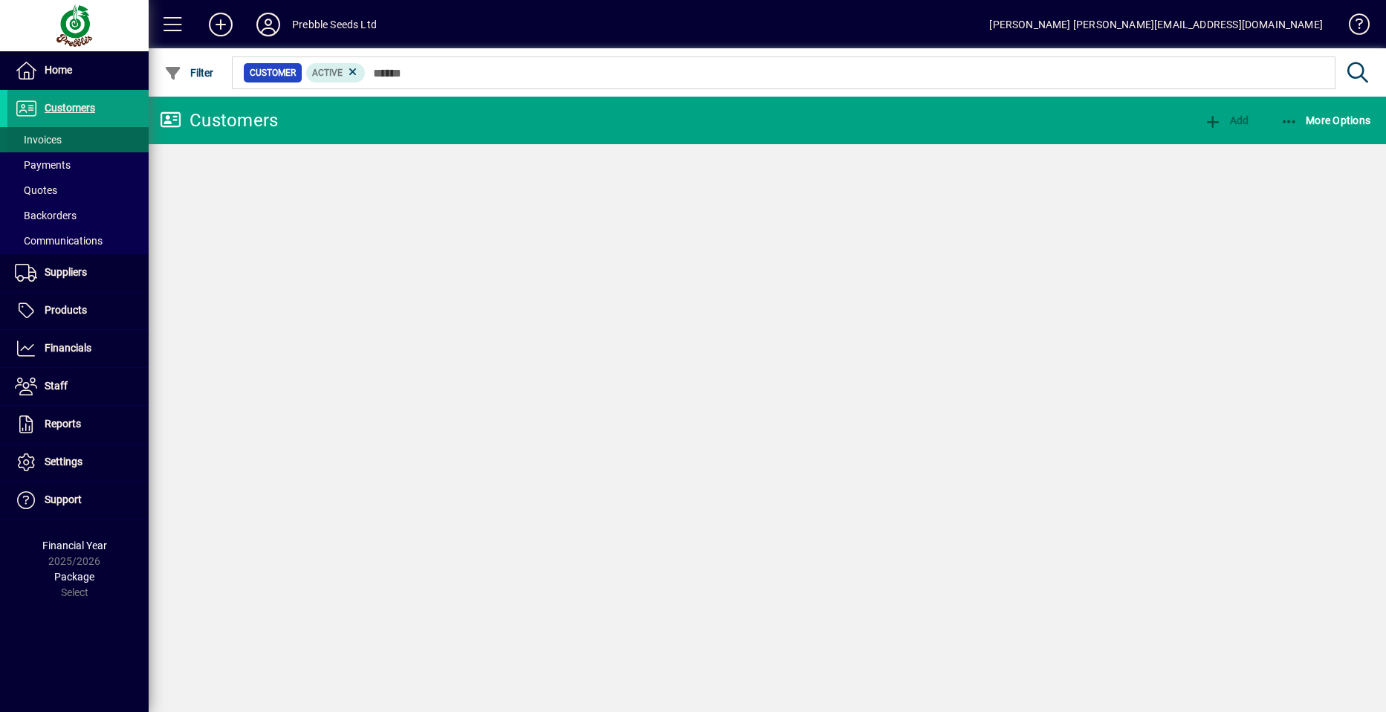
click at [71, 138] on span at bounding box center [77, 140] width 141 height 36
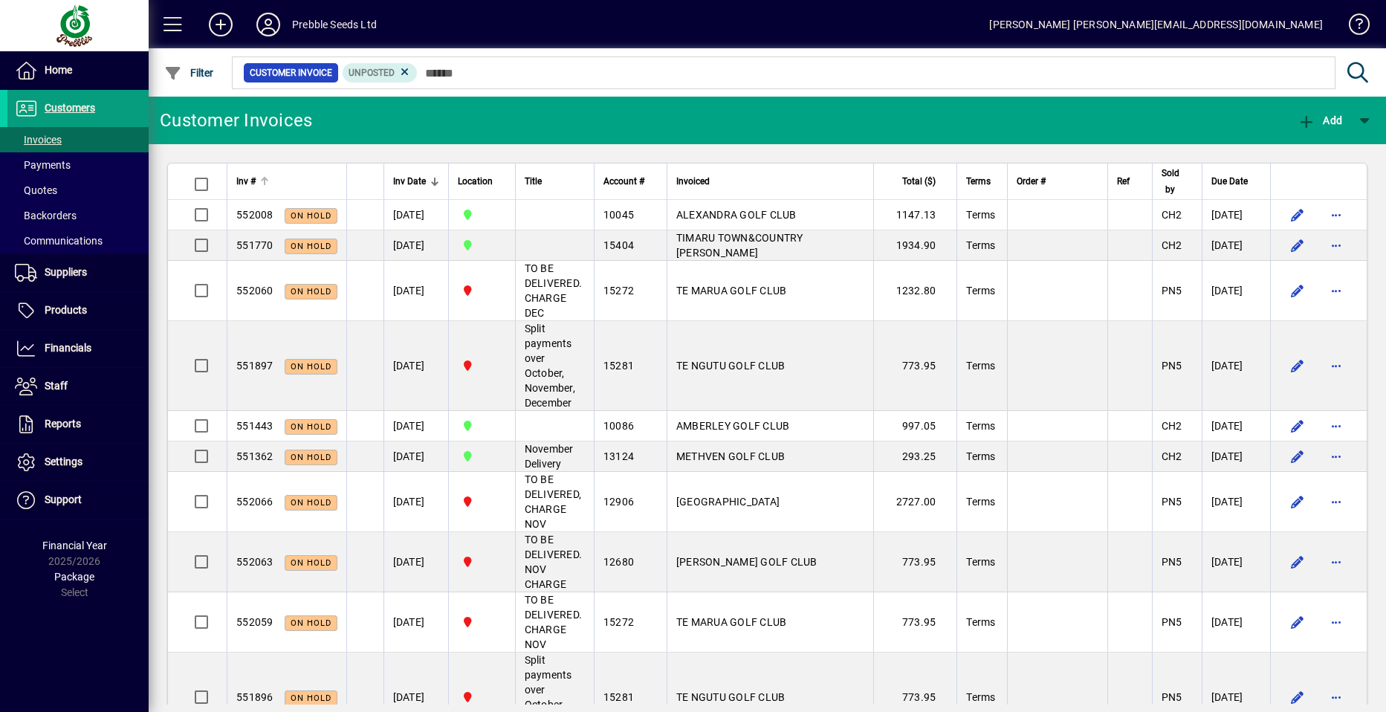
click at [247, 180] on span "Inv #" at bounding box center [245, 181] width 19 height 16
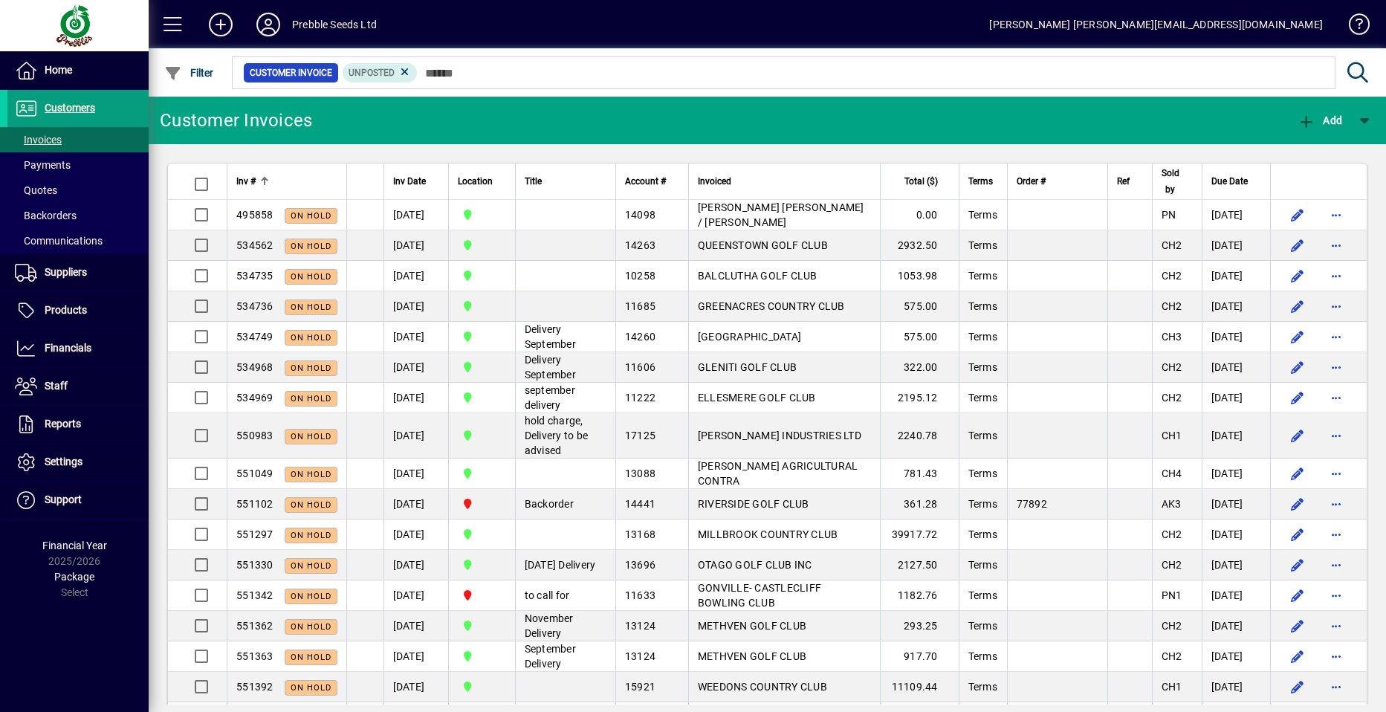
click at [247, 177] on span "Inv #" at bounding box center [245, 181] width 19 height 16
